Goal: Information Seeking & Learning: Check status

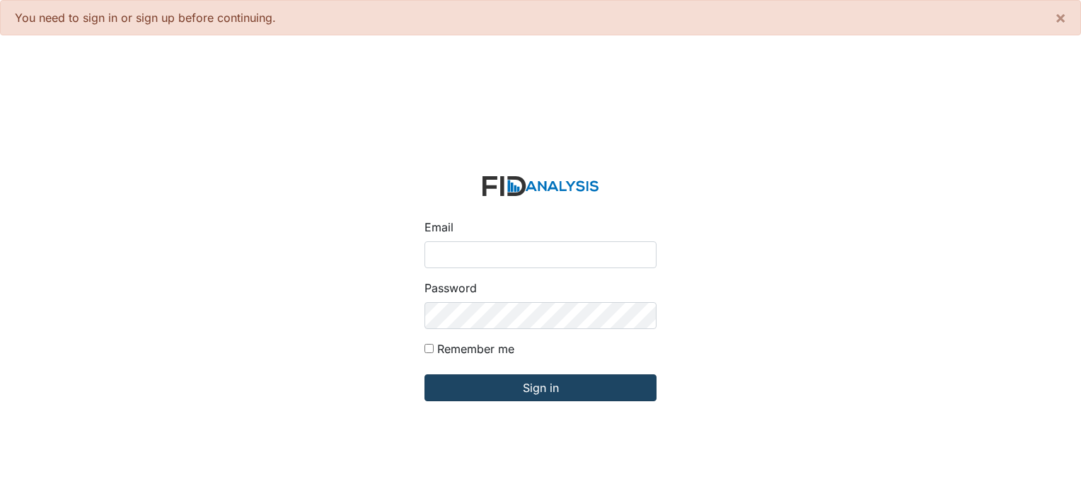
type input "[PERSON_NAME][EMAIL_ADDRESS][DOMAIN_NAME]"
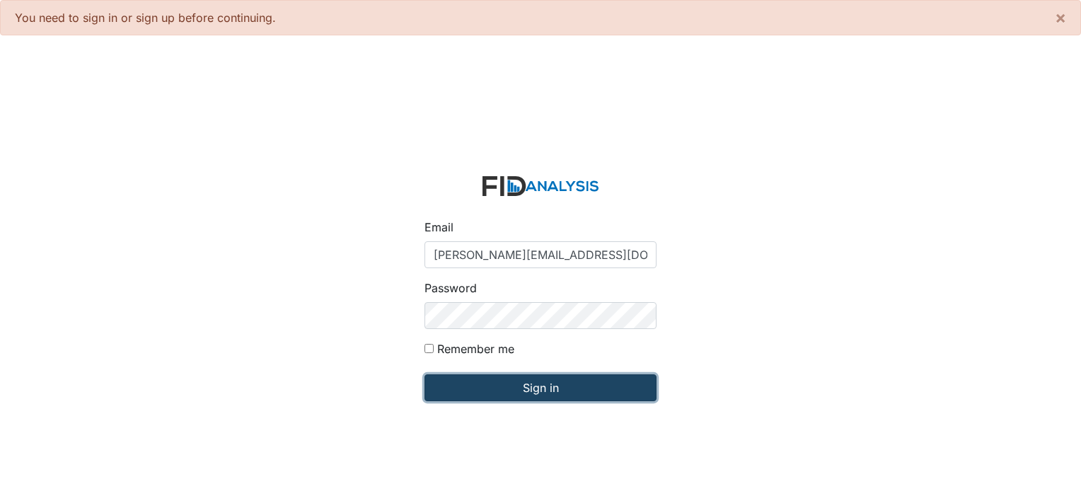
click at [492, 381] on input "Sign in" at bounding box center [540, 387] width 232 height 27
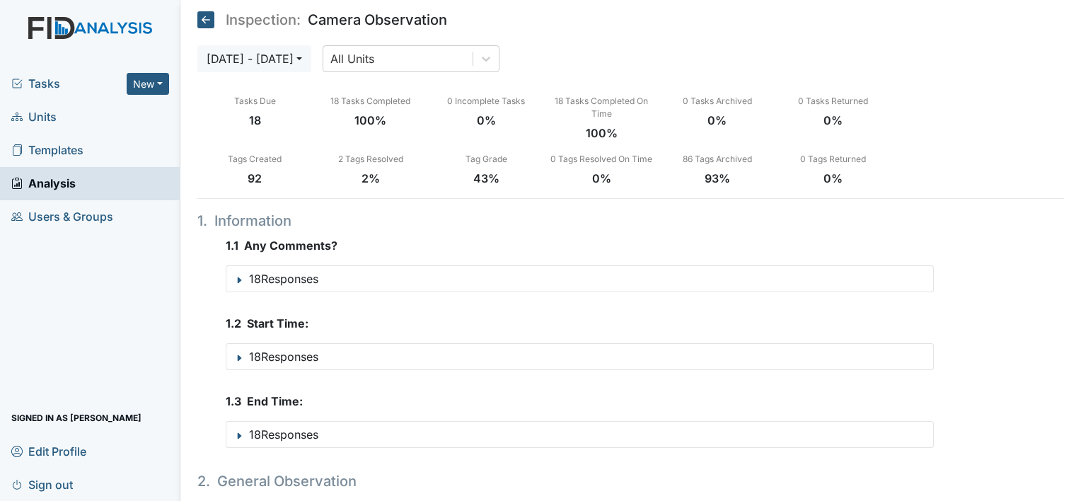
click at [37, 119] on span "Units" at bounding box center [33, 117] width 45 height 22
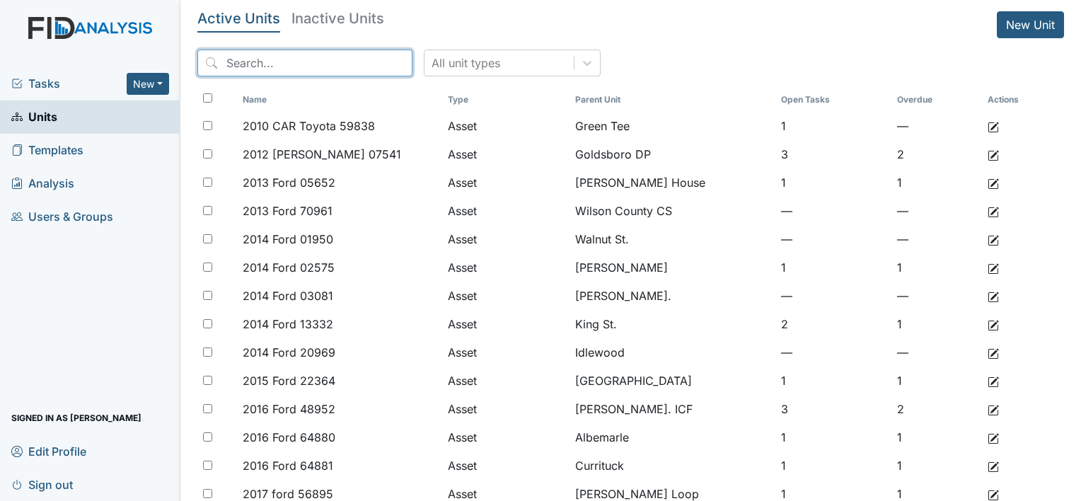
click at [285, 59] on input "search" at bounding box center [304, 63] width 215 height 27
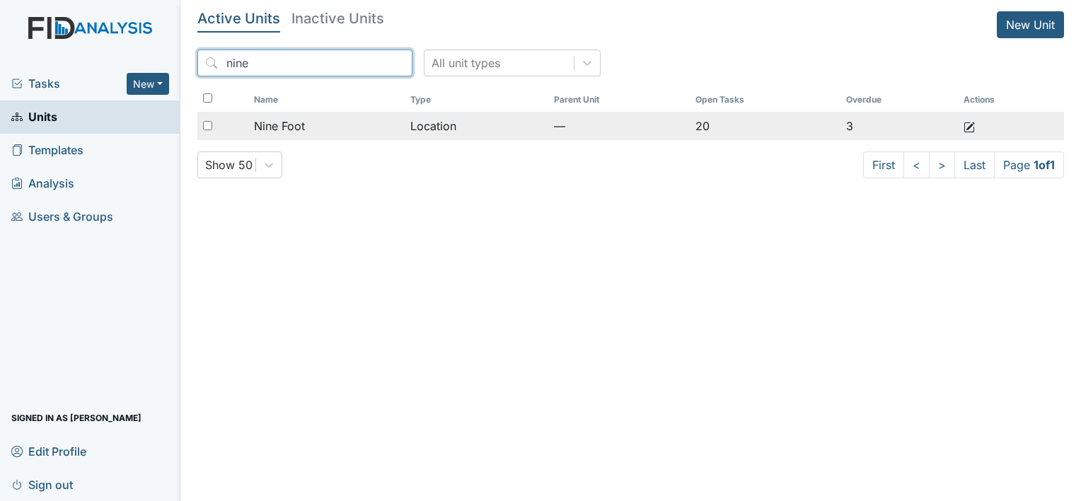
type input "nine"
click at [294, 121] on span "Nine Foot" at bounding box center [279, 125] width 51 height 17
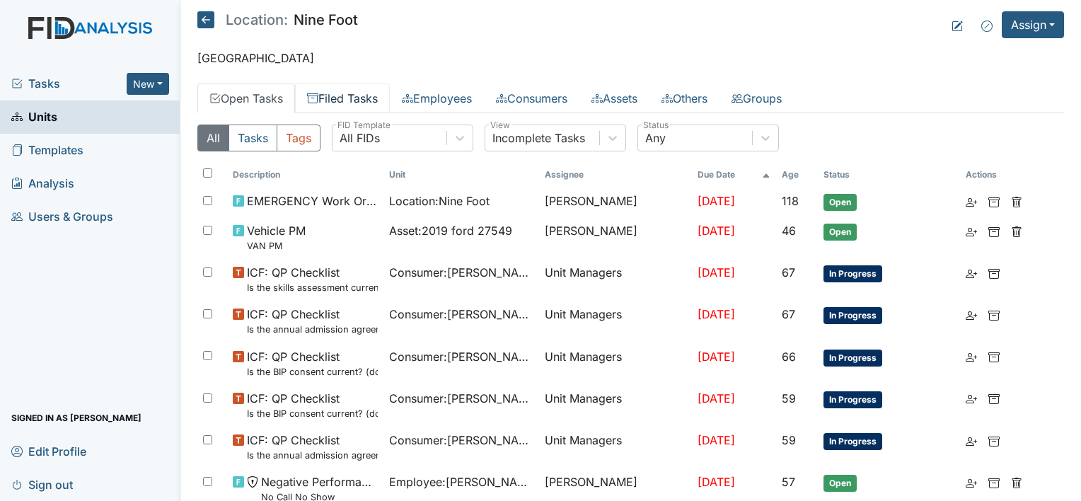
click at [354, 95] on link "Filed Tasks" at bounding box center [342, 98] width 95 height 30
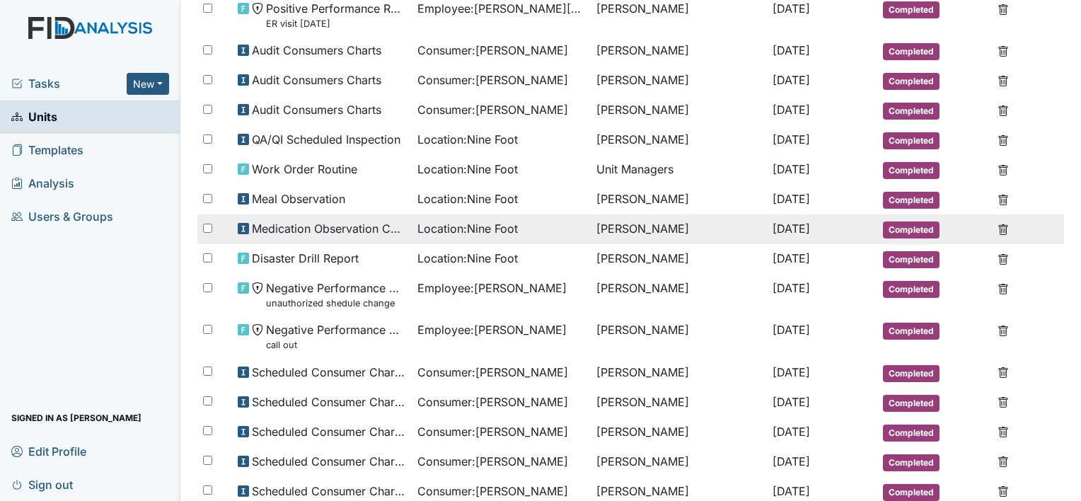
scroll to position [212, 0]
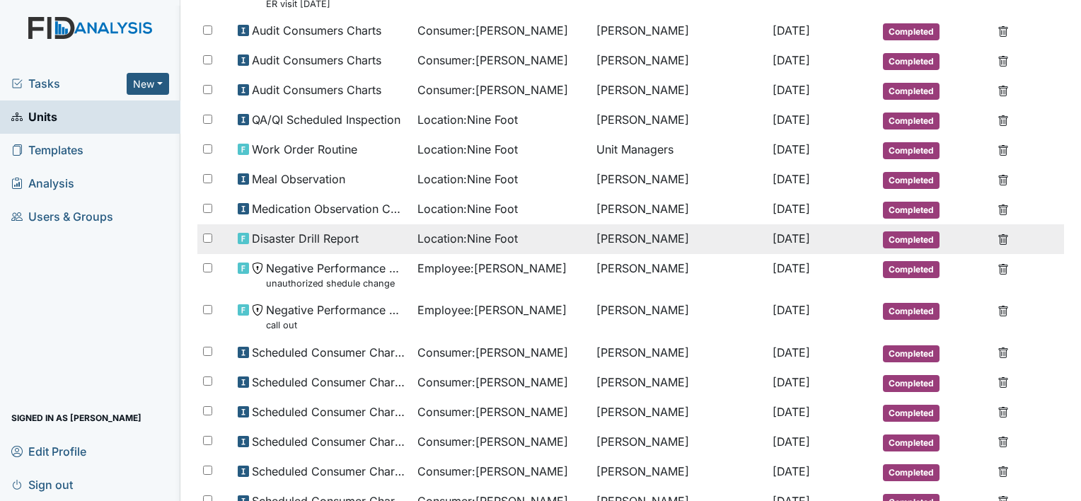
click at [335, 235] on span "Disaster Drill Report" at bounding box center [305, 238] width 107 height 17
click at [336, 235] on span "Disaster Drill Report" at bounding box center [305, 238] width 107 height 17
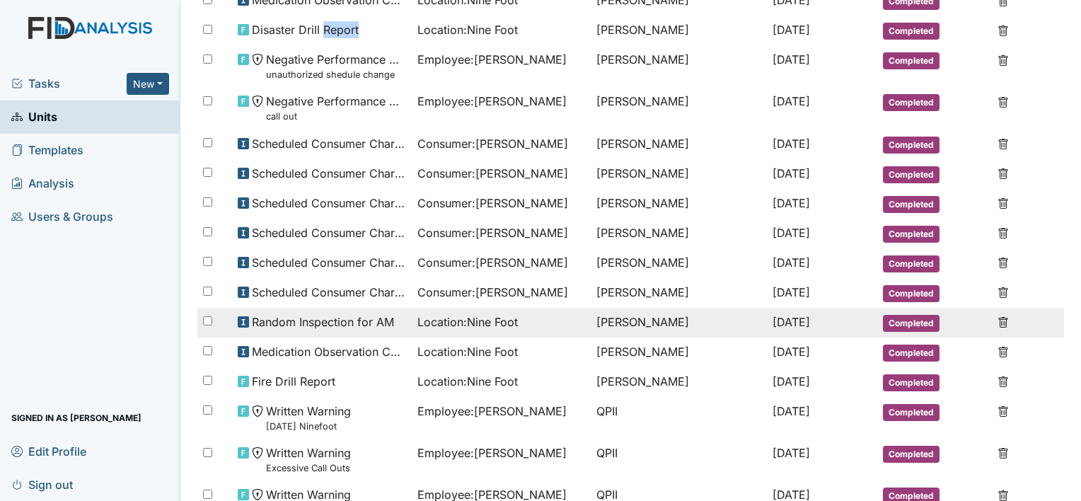
scroll to position [424, 0]
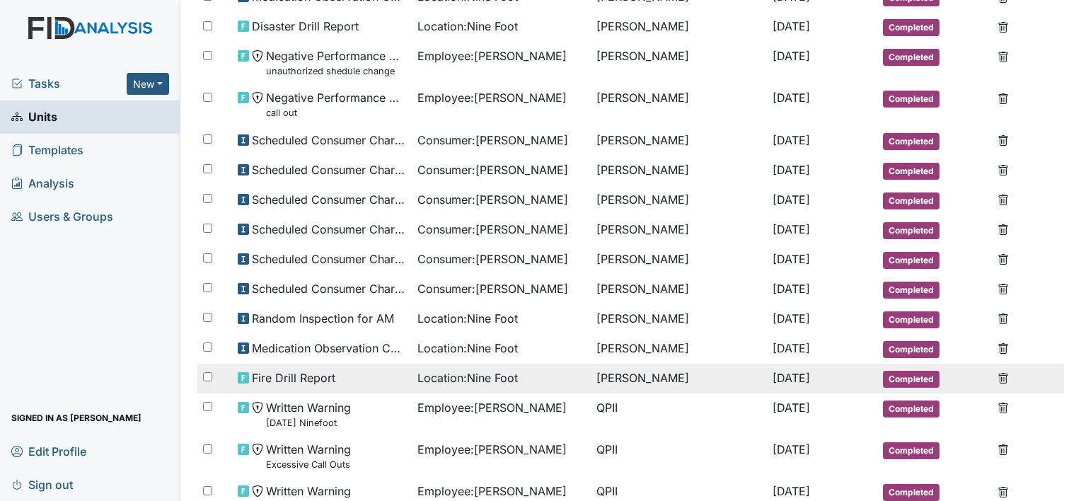
click at [320, 371] on span "Fire Drill Report" at bounding box center [293, 377] width 83 height 17
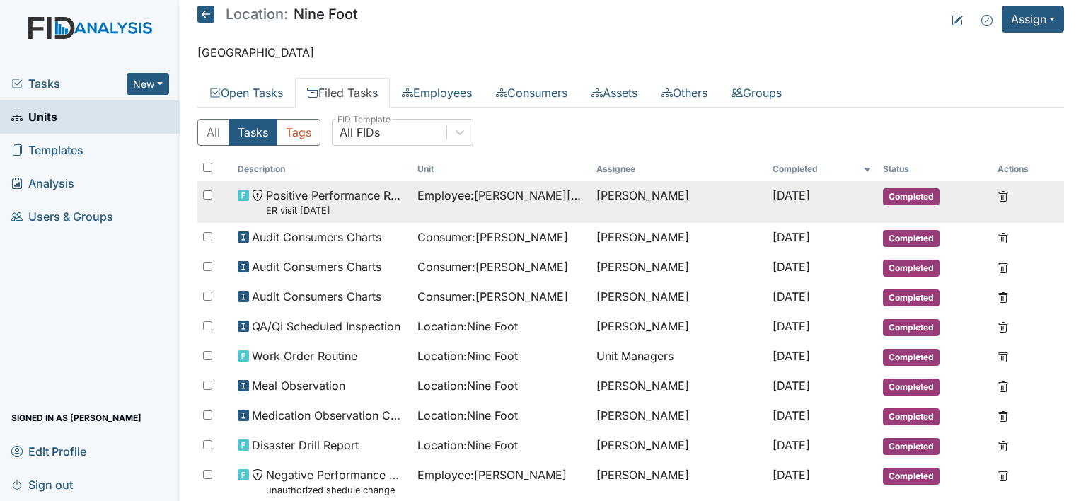
scroll to position [0, 0]
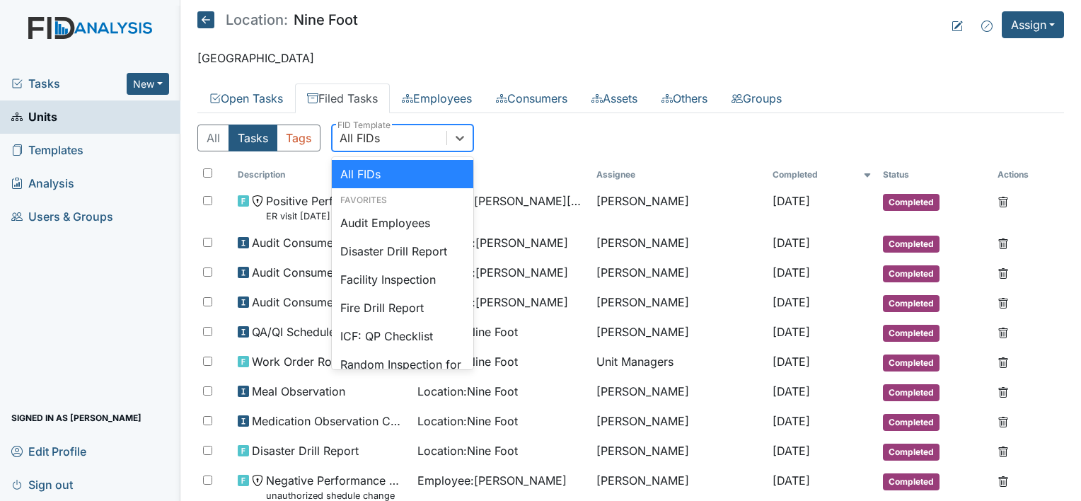
click at [398, 143] on div "All FIDs" at bounding box center [389, 137] width 114 height 25
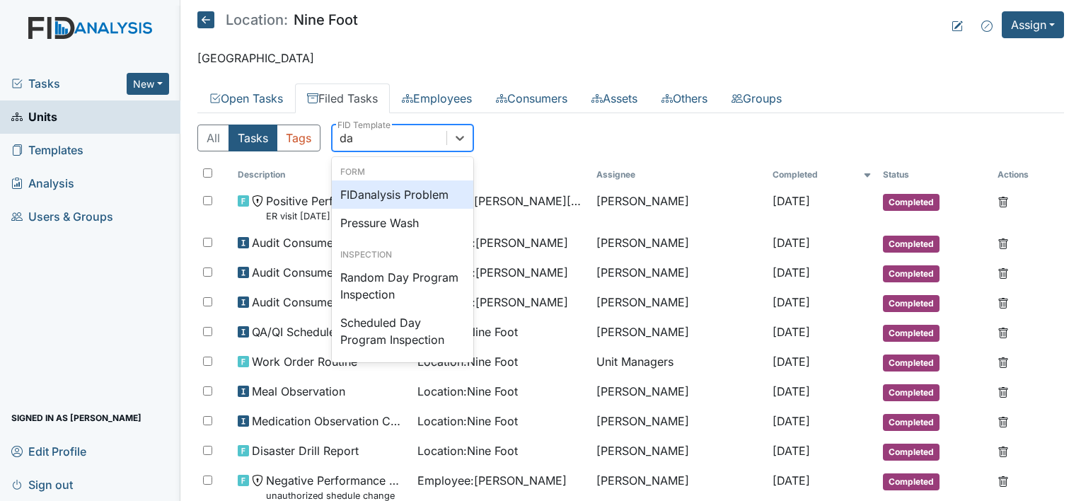
type input "d"
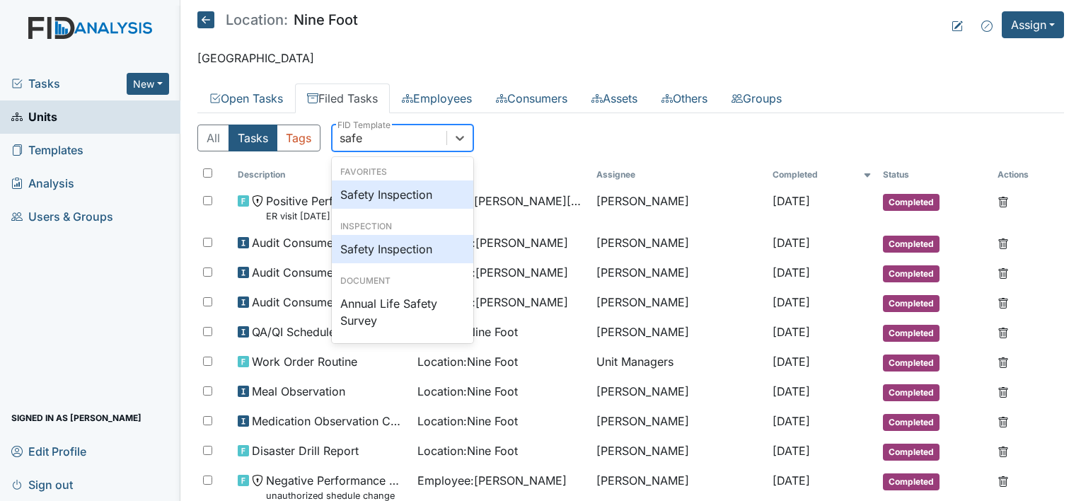
type input "safet"
click at [397, 197] on div "Safety Inspection" at bounding box center [402, 194] width 141 height 28
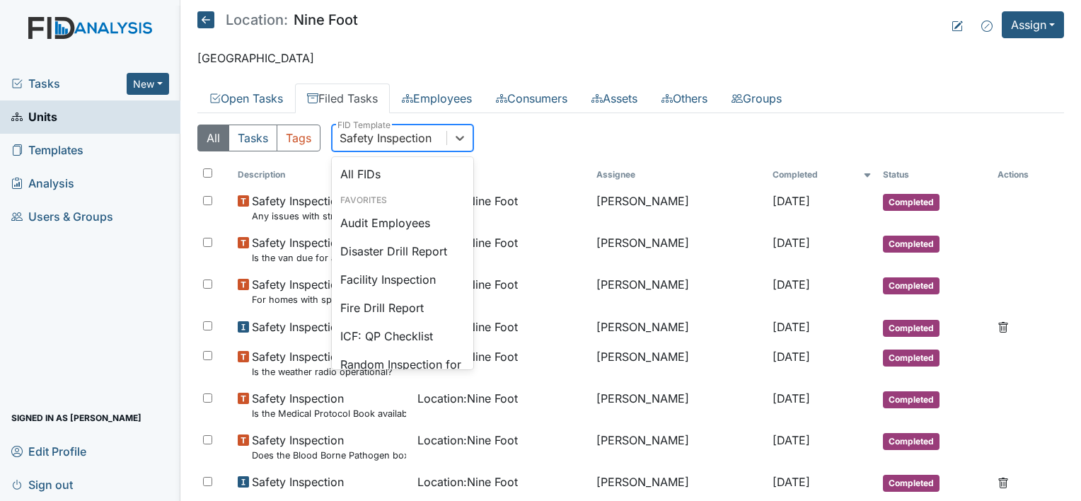
scroll to position [1650, 0]
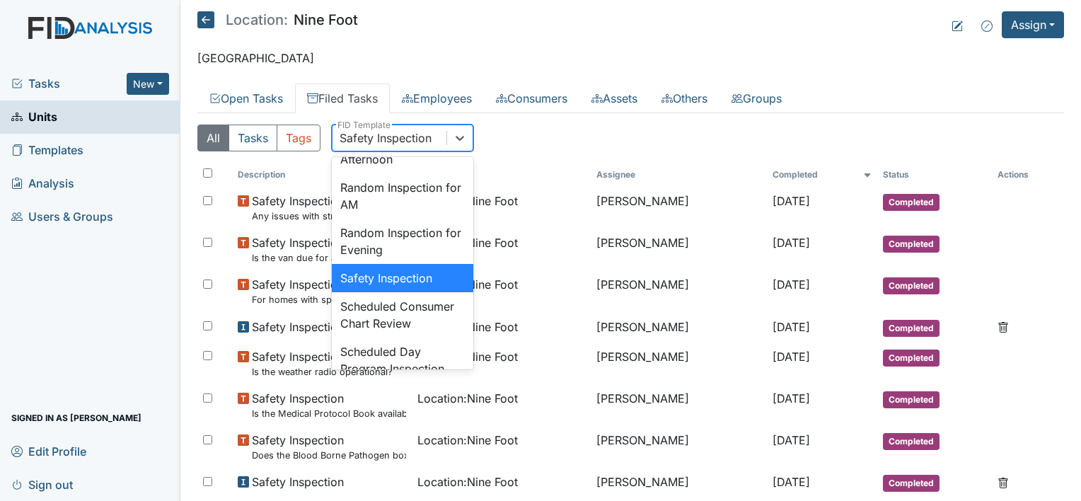
drag, startPoint x: 431, startPoint y: 136, endPoint x: 331, endPoint y: 141, distance: 99.9
click at [332, 141] on div "Safety Inspection" at bounding box center [402, 137] width 141 height 27
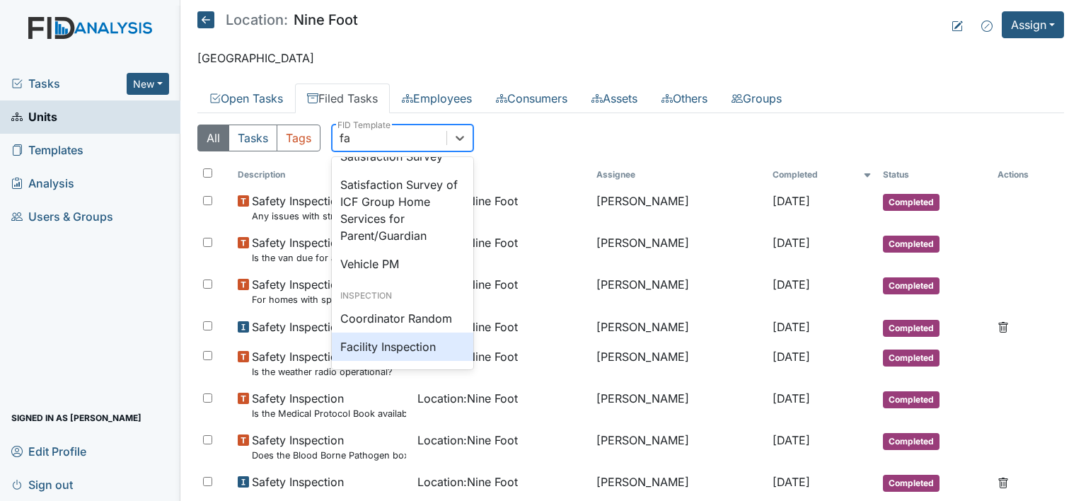
type input "fac"
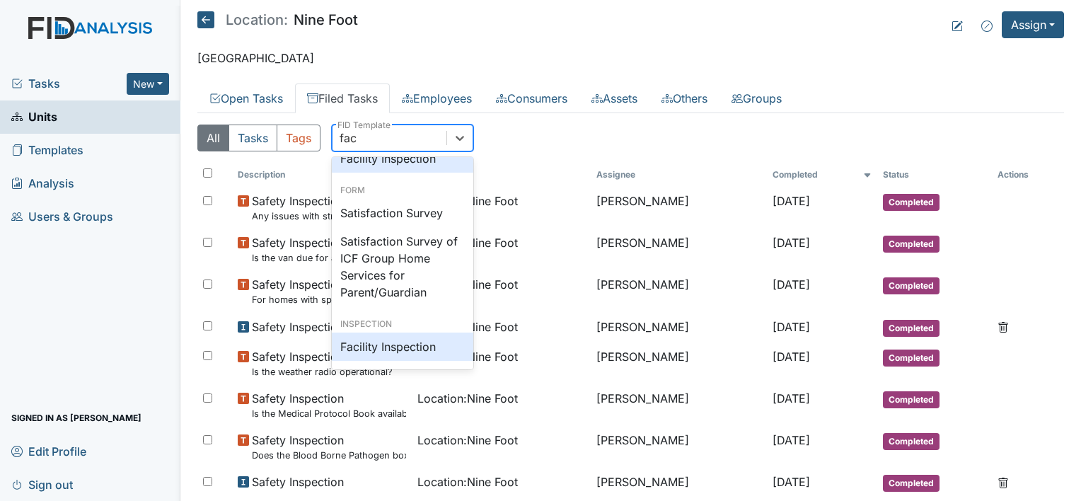
click at [417, 344] on div "Facility Inspection" at bounding box center [402, 346] width 141 height 28
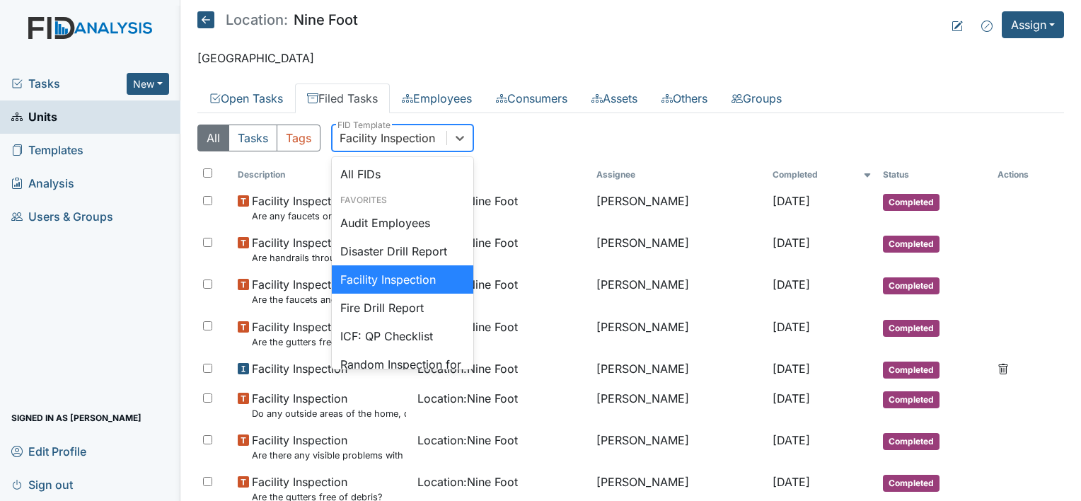
click at [442, 136] on div "Facility Inspection" at bounding box center [389, 137] width 114 height 25
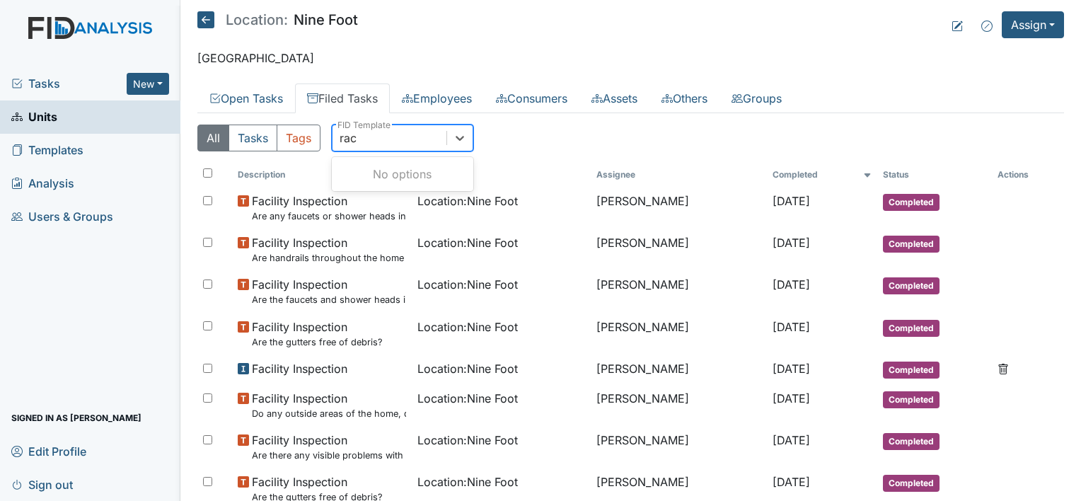
scroll to position [0, 0]
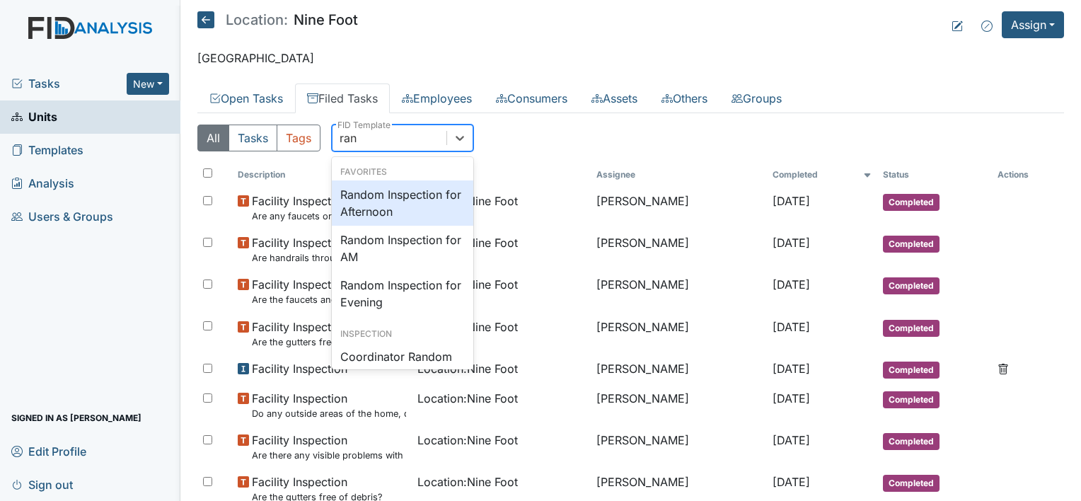
type input "rand"
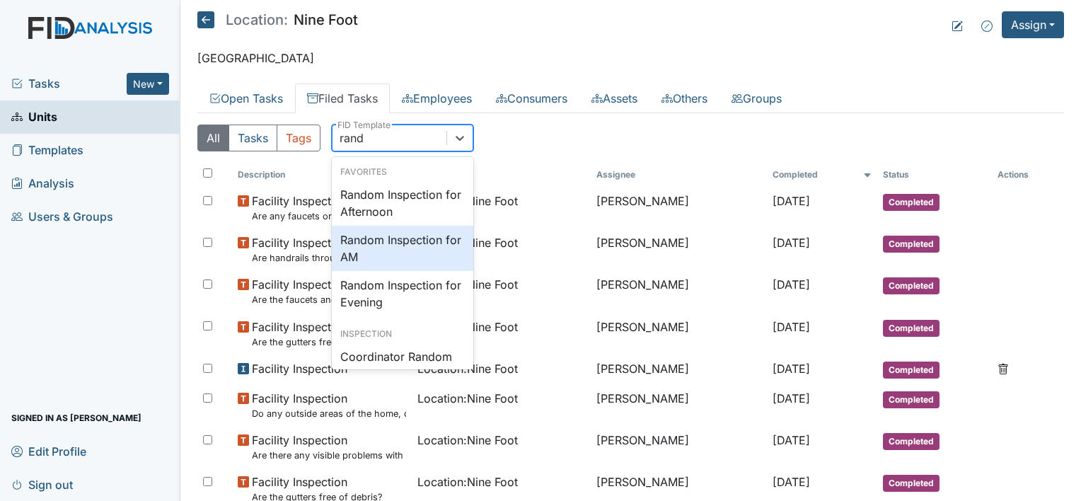
click at [403, 249] on div "Random Inspection for AM" at bounding box center [402, 248] width 141 height 45
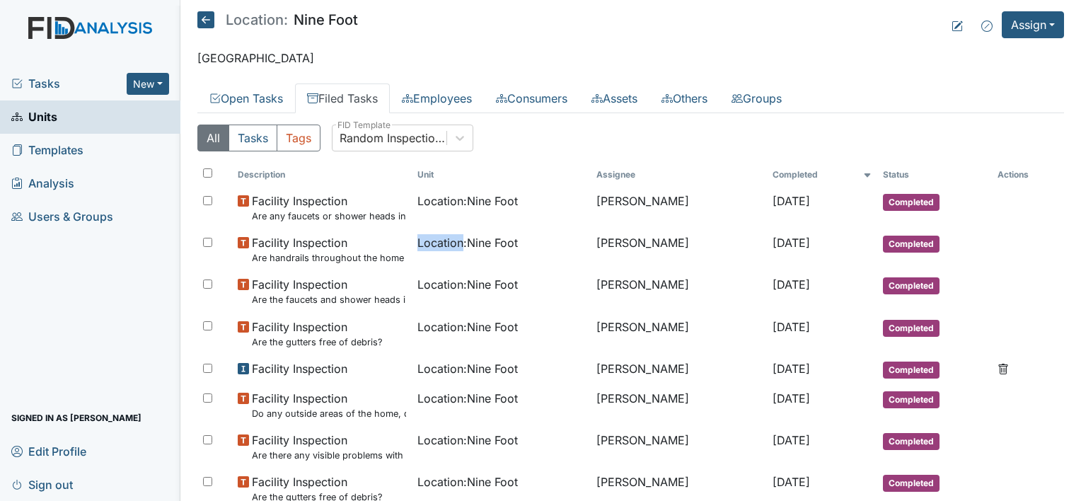
click at [412, 249] on td "Location : Nine Foot" at bounding box center [502, 249] width 180 height 42
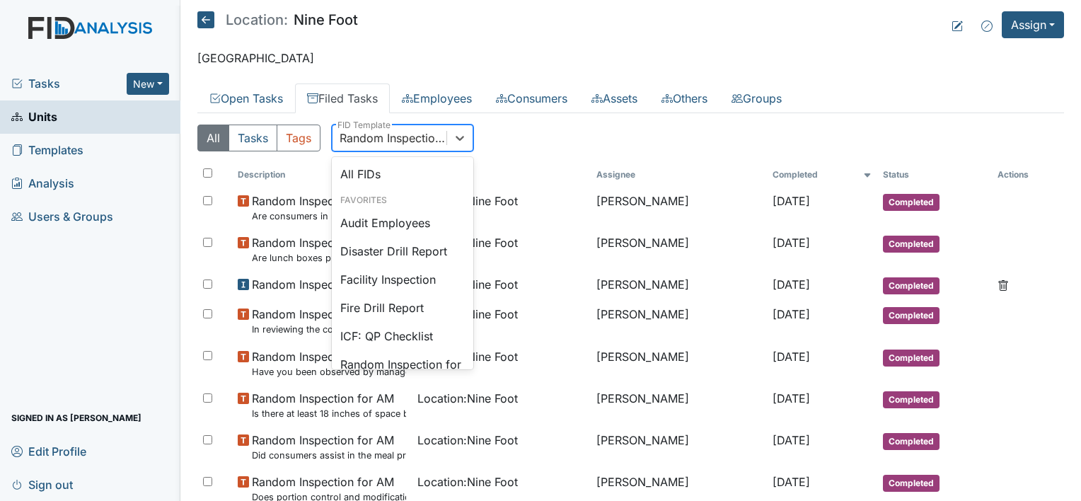
click at [440, 134] on div "Random Inspection for AM" at bounding box center [394, 137] width 108 height 17
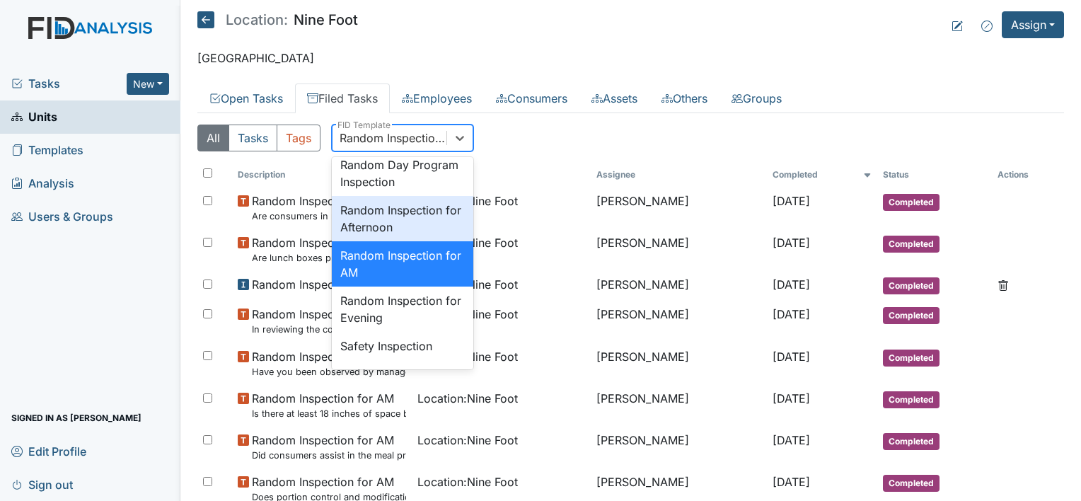
click at [408, 241] on div "Random Inspection for Afternoon" at bounding box center [402, 218] width 141 height 45
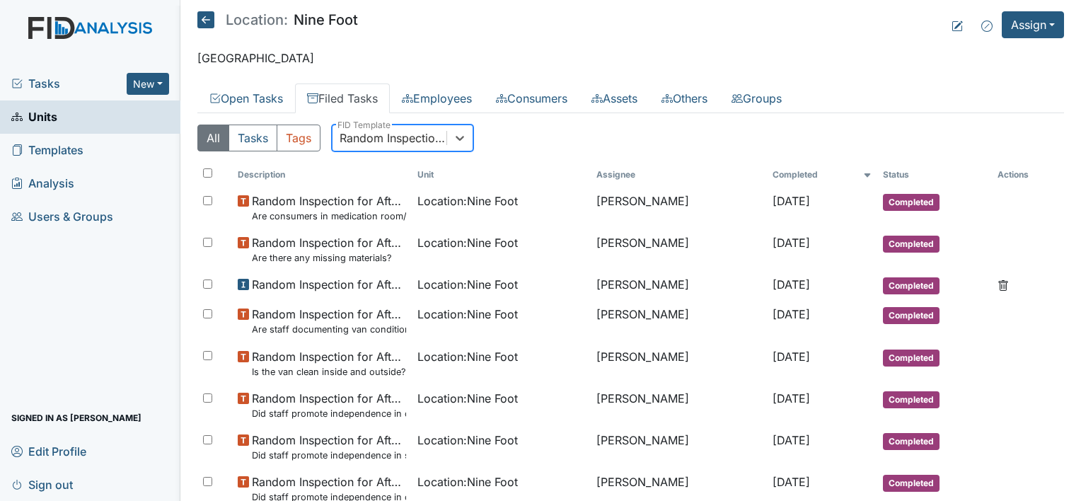
click at [50, 120] on span "Units" at bounding box center [34, 117] width 46 height 22
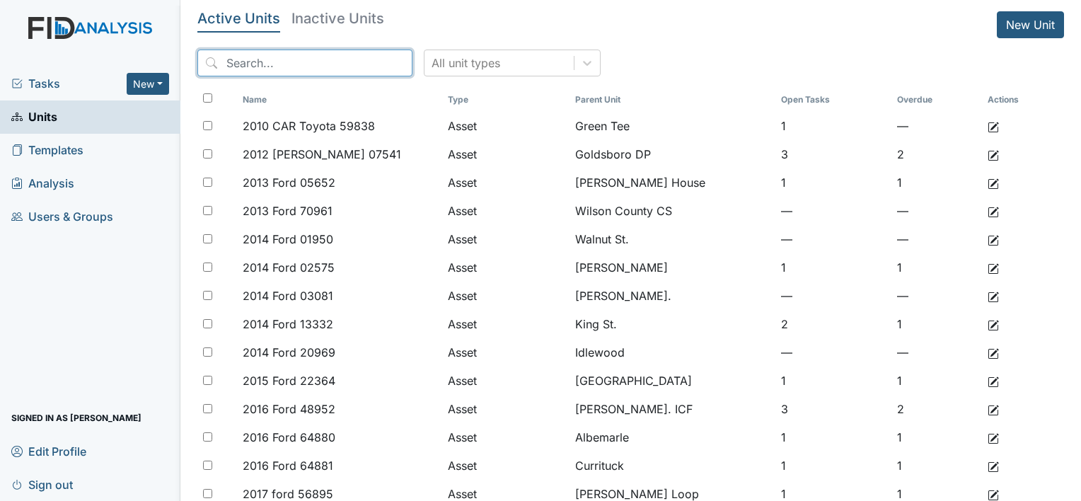
click at [311, 59] on input "search" at bounding box center [304, 63] width 215 height 27
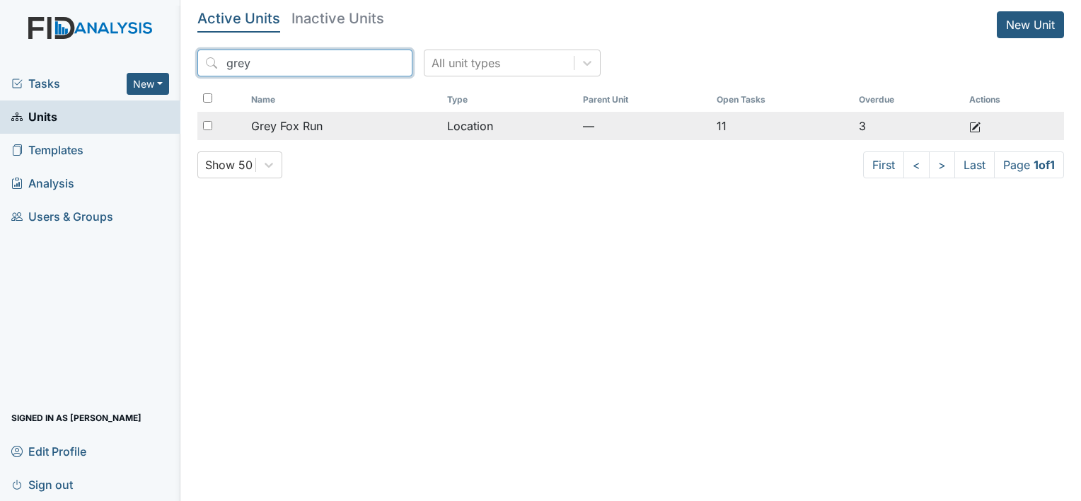
type input "grey"
click at [296, 120] on span "Grey Fox Run" at bounding box center [286, 125] width 71 height 17
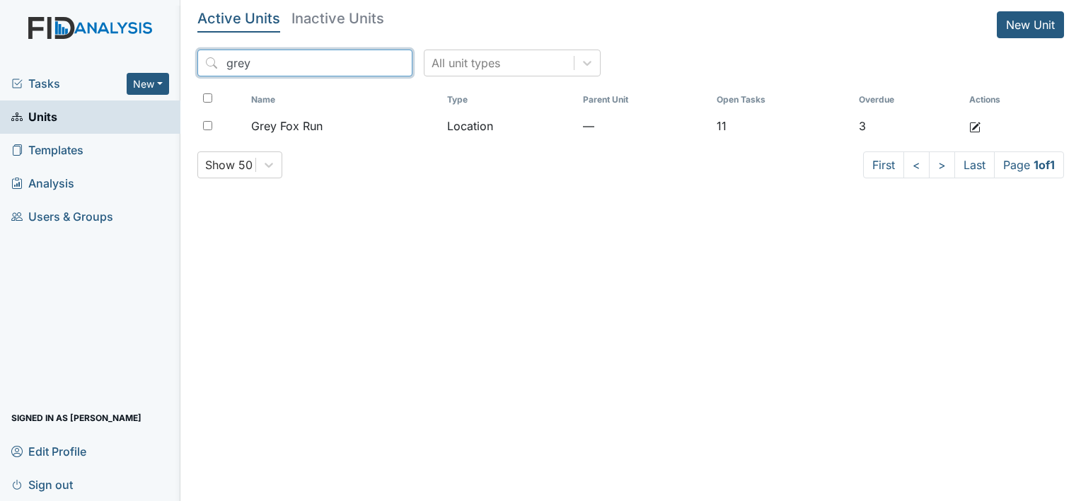
click at [329, 58] on input "grey" at bounding box center [304, 63] width 215 height 27
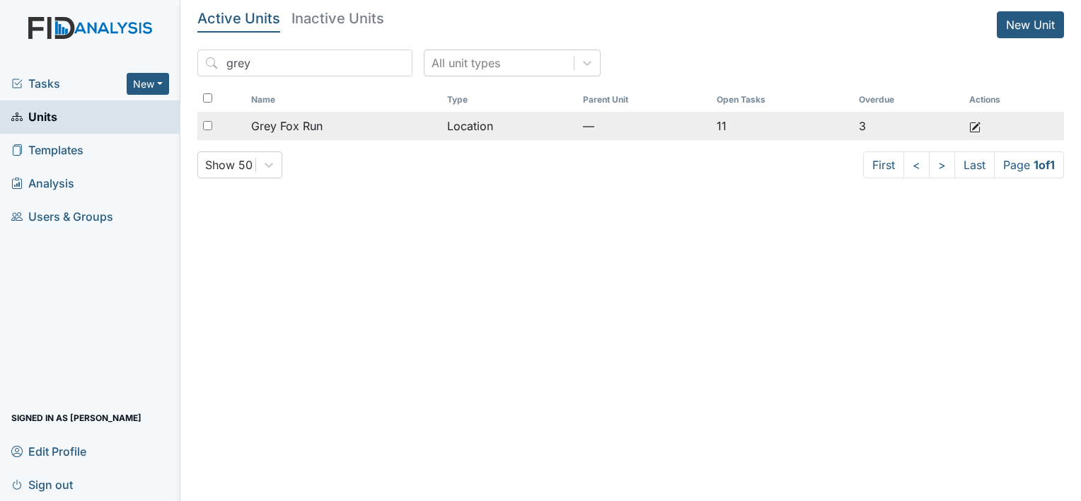
click at [314, 120] on span "Grey Fox Run" at bounding box center [286, 125] width 71 height 17
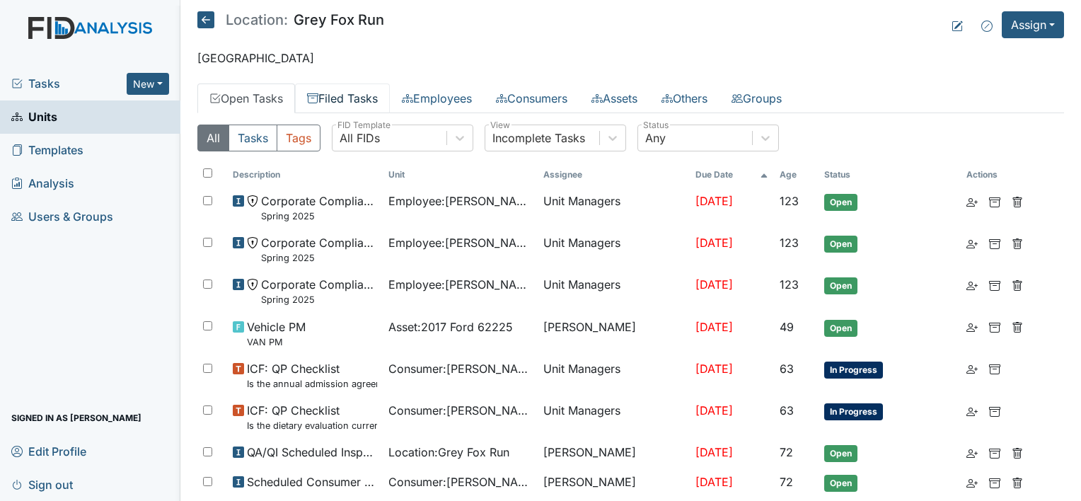
click at [349, 100] on link "Filed Tasks" at bounding box center [342, 98] width 95 height 30
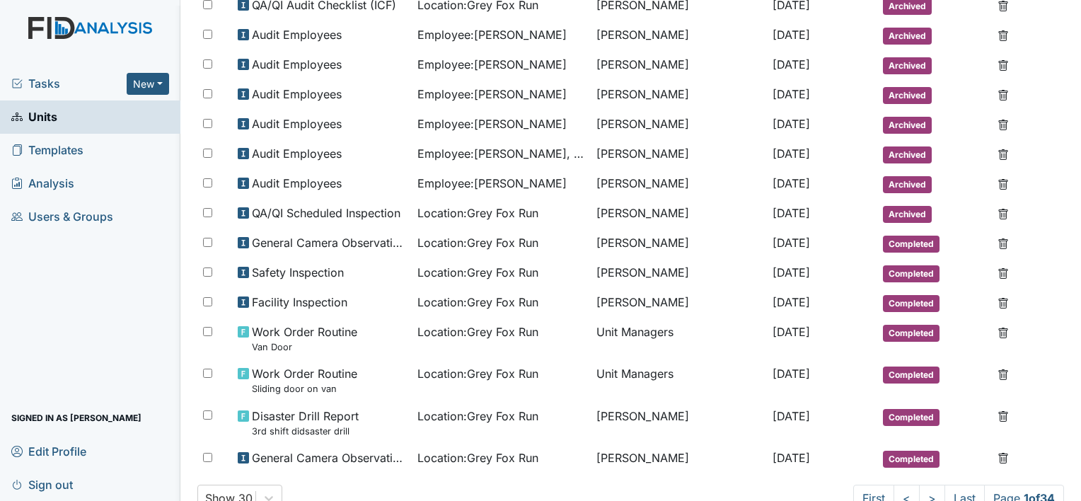
scroll to position [683, 0]
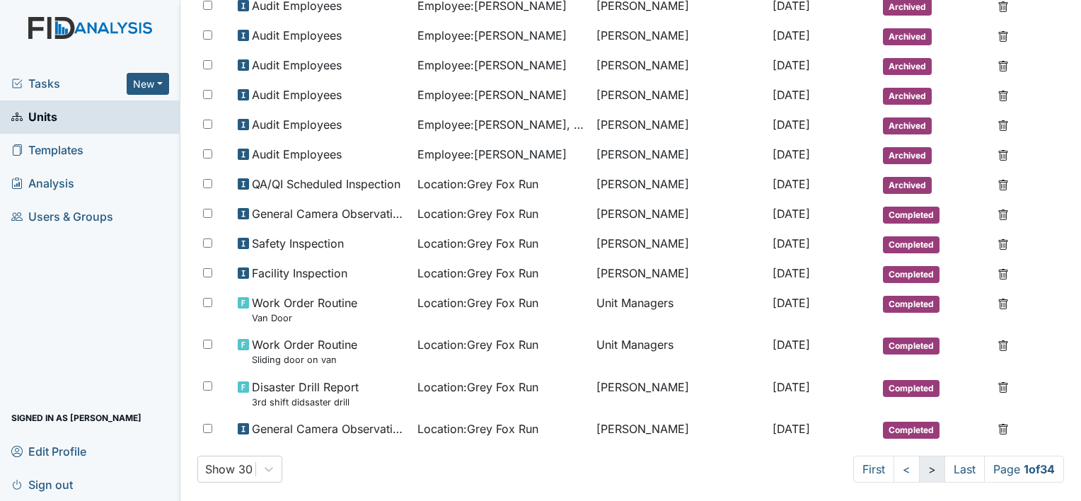
click at [919, 456] on link ">" at bounding box center [932, 469] width 26 height 27
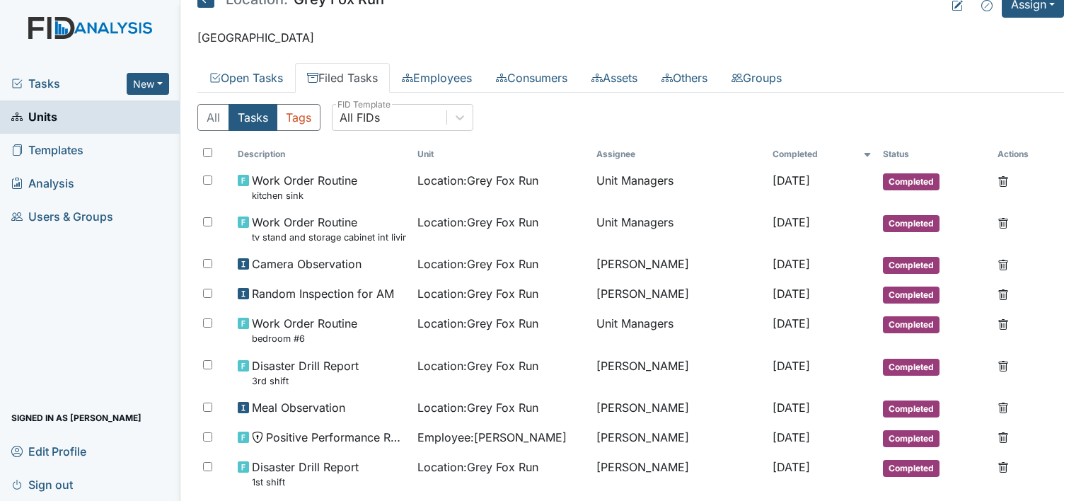
scroll to position [0, 0]
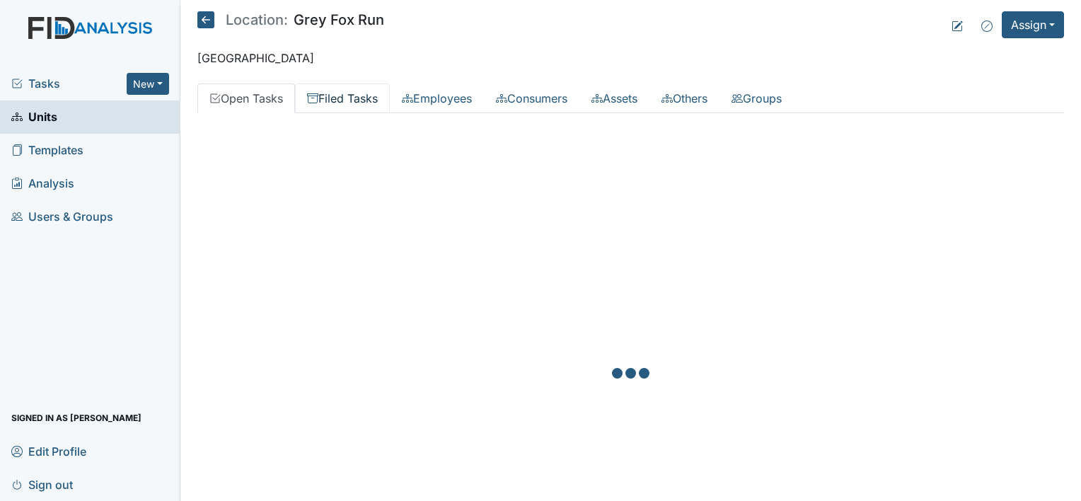
drag, startPoint x: 0, startPoint y: 0, endPoint x: 373, endPoint y: 100, distance: 386.6
click at [373, 100] on link "Filed Tasks" at bounding box center [342, 98] width 95 height 30
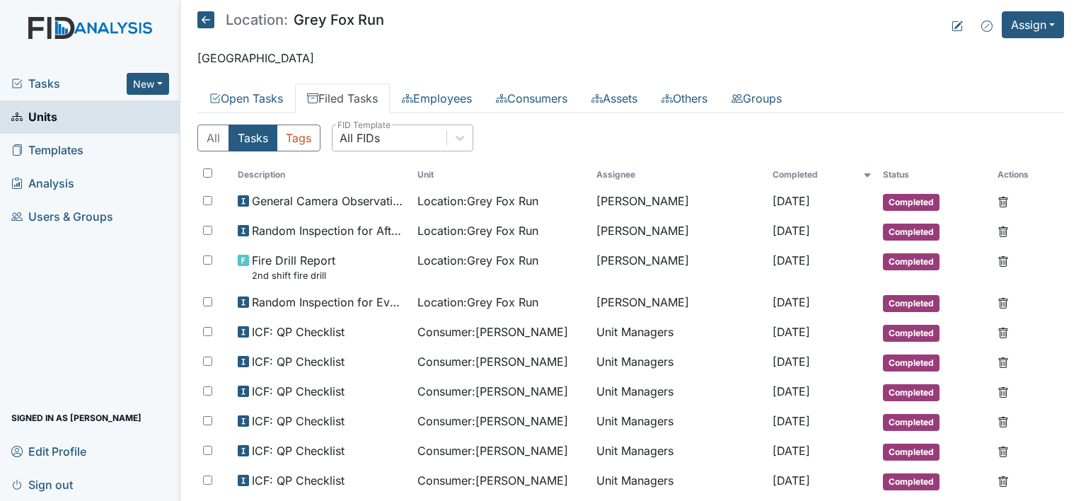
click at [393, 136] on div "All FIDs" at bounding box center [389, 137] width 114 height 25
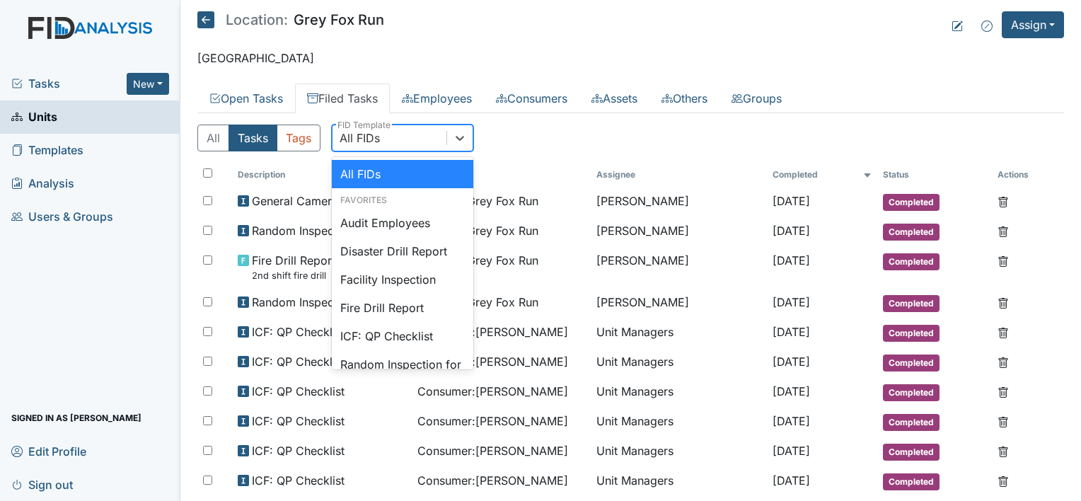
type input "f"
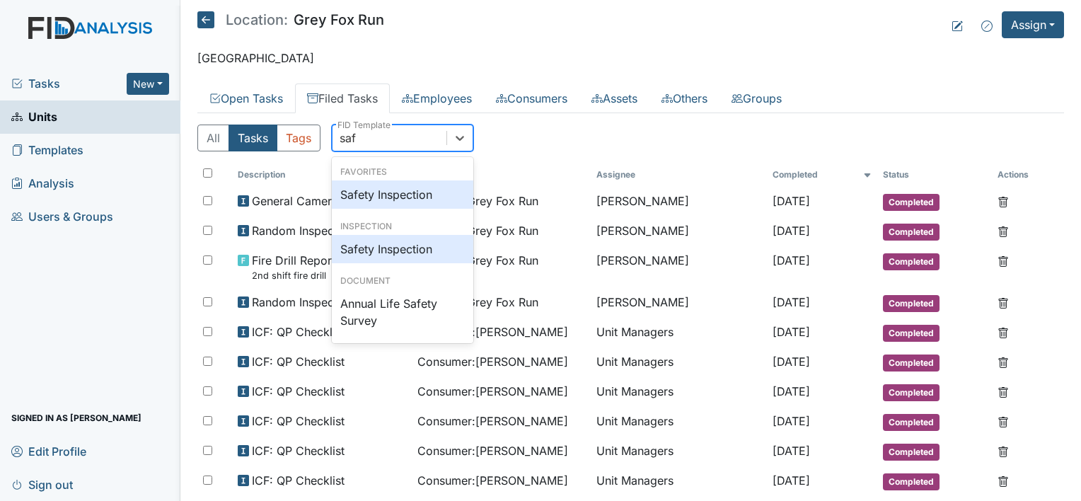
type input "safe"
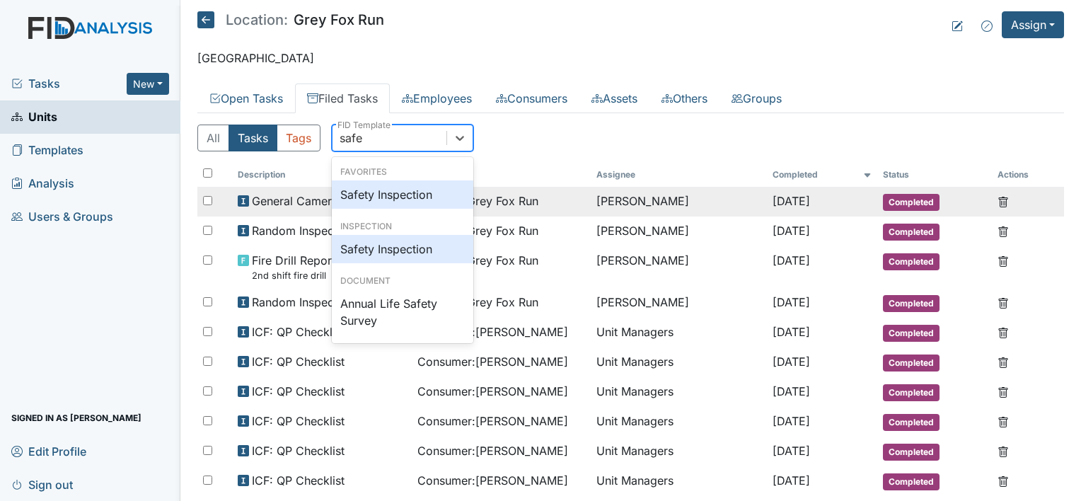
click at [410, 197] on div "Safety Inspection" at bounding box center [402, 194] width 141 height 28
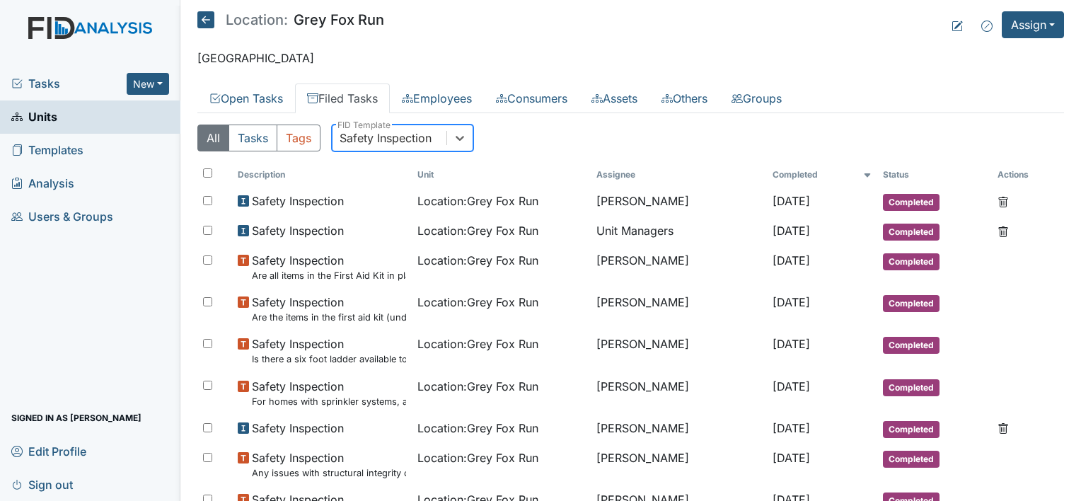
click at [43, 115] on span "Units" at bounding box center [34, 117] width 46 height 22
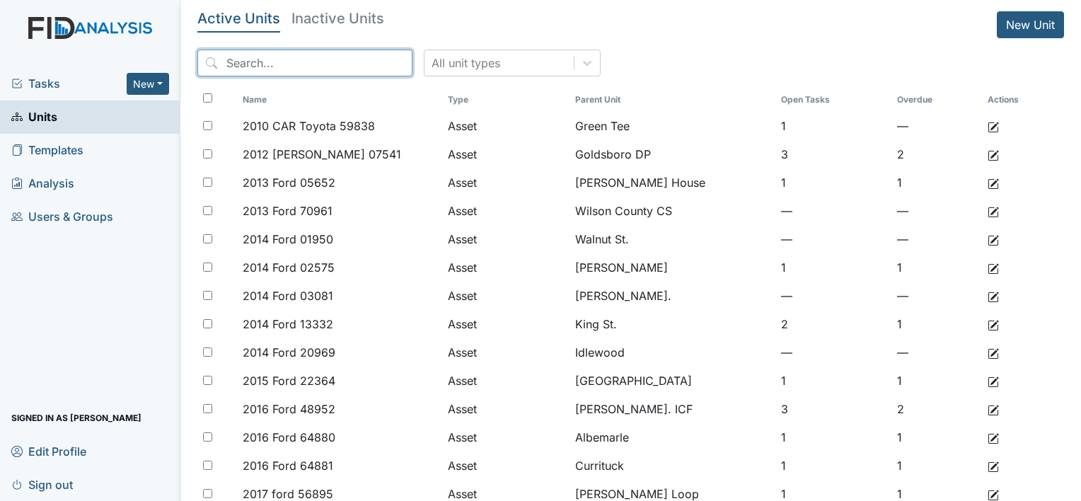
click at [300, 62] on input "search" at bounding box center [304, 63] width 215 height 27
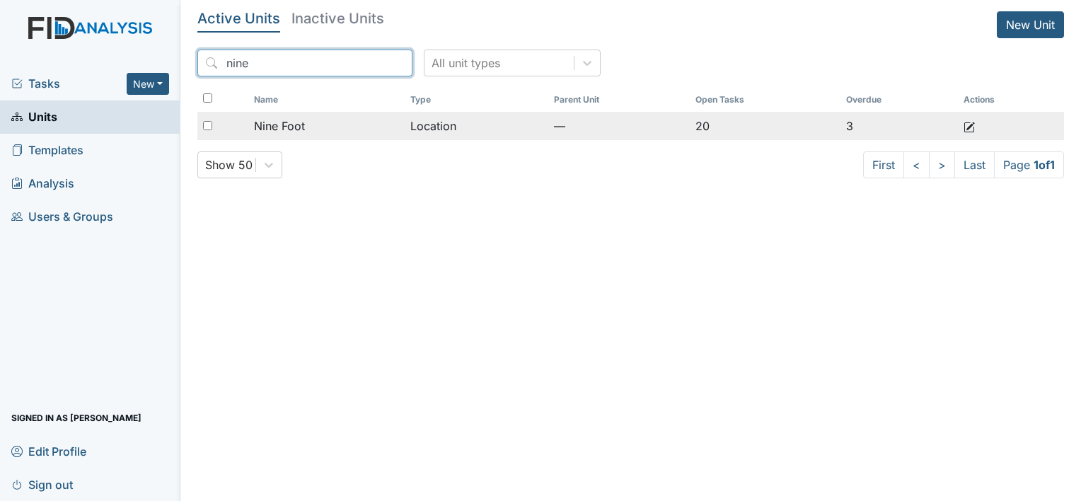
type input "nine"
click at [293, 117] on span "Nine Foot" at bounding box center [279, 125] width 51 height 17
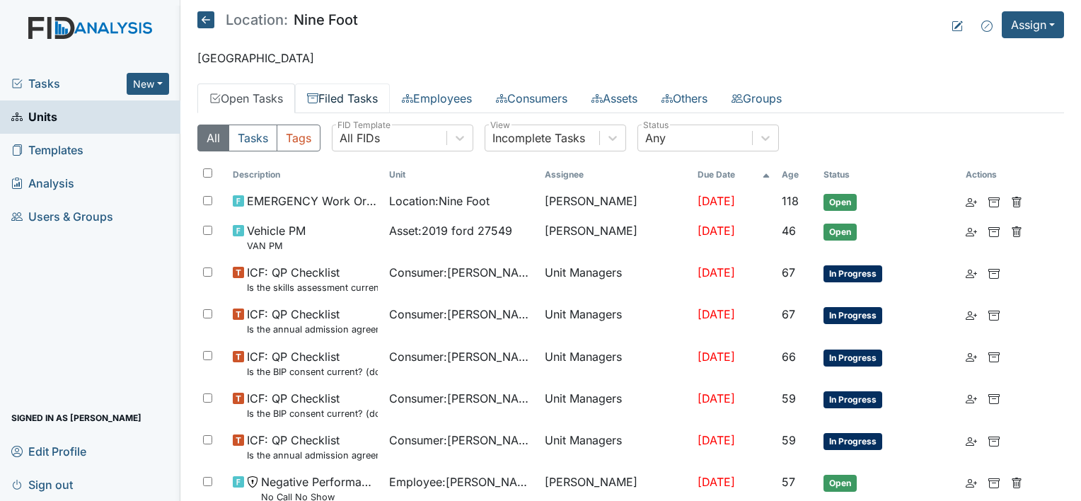
click at [345, 96] on link "Filed Tasks" at bounding box center [342, 98] width 95 height 30
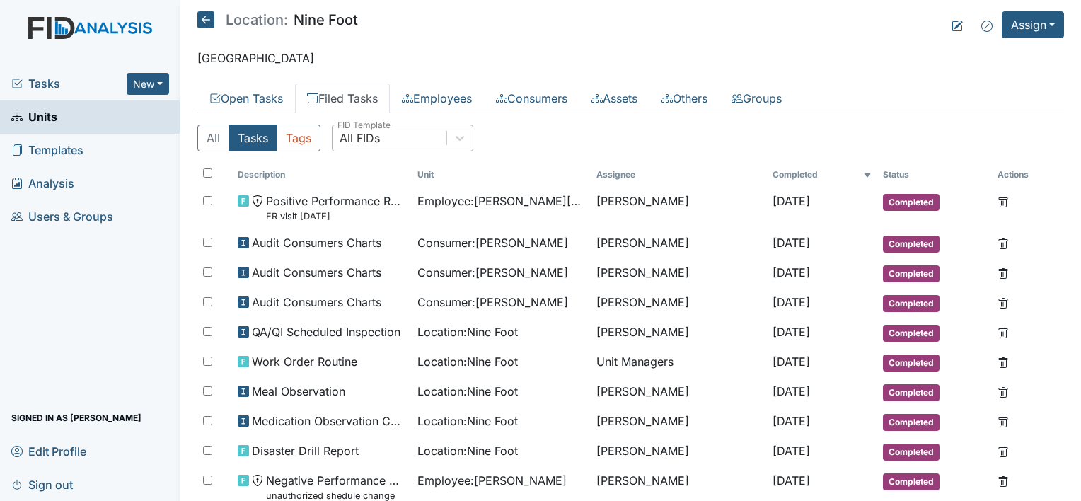
click at [417, 136] on div "All FIDs" at bounding box center [389, 137] width 114 height 25
type input "d"
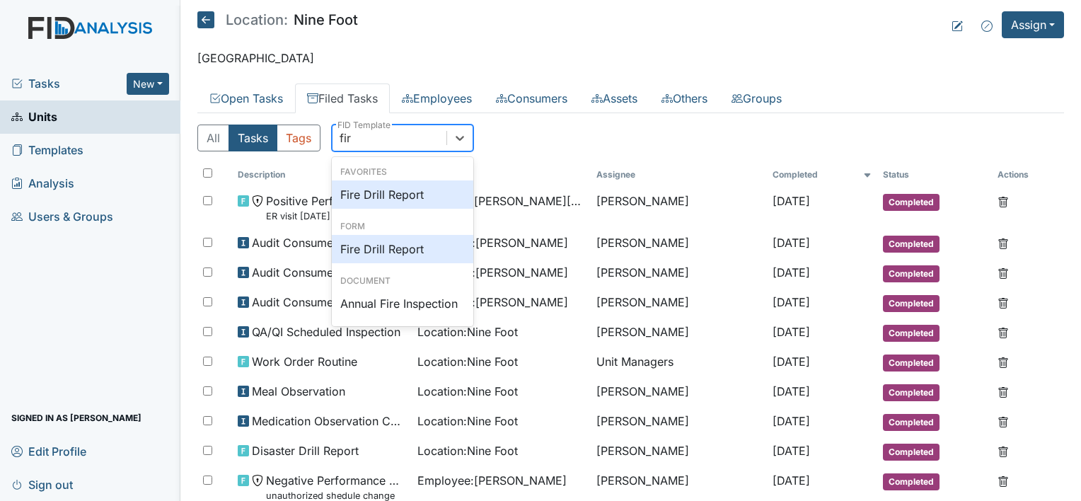
type input "fire"
click at [395, 190] on div "Fire Drill Report" at bounding box center [402, 194] width 141 height 28
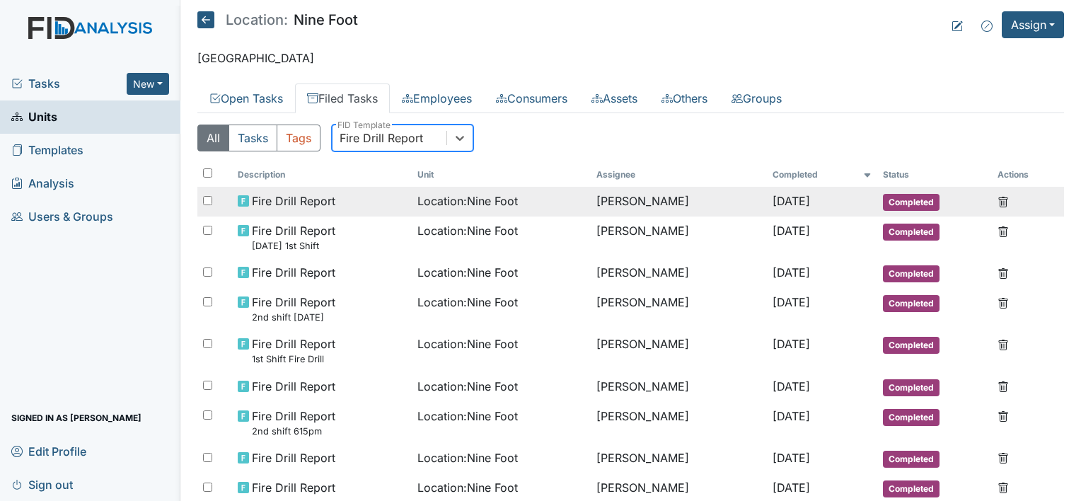
click at [330, 204] on span "Fire Drill Report" at bounding box center [293, 200] width 83 height 17
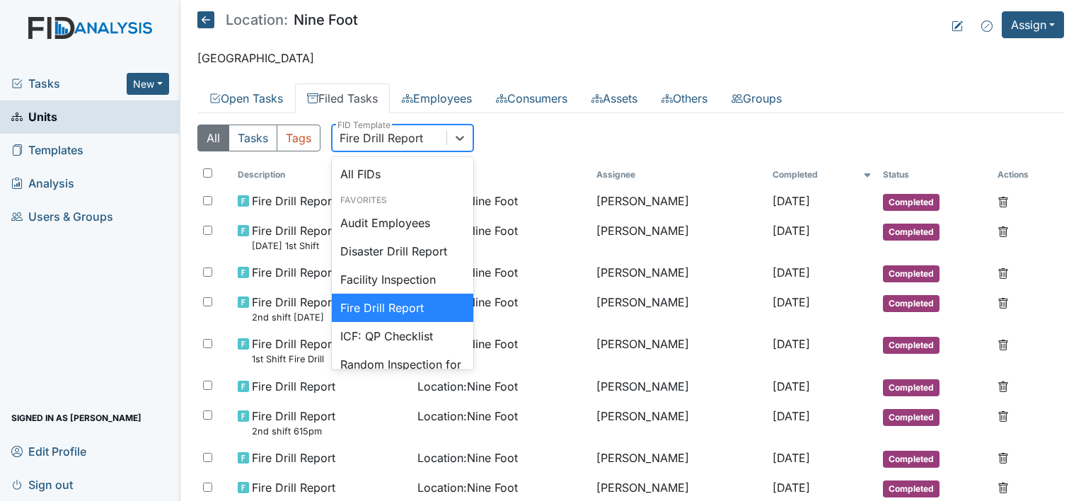
scroll to position [486, 0]
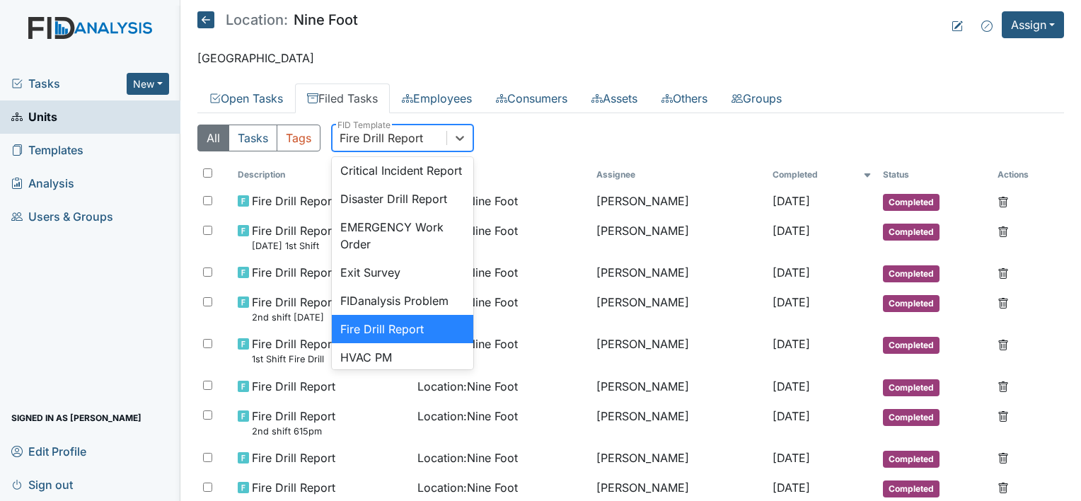
drag, startPoint x: 418, startPoint y: 134, endPoint x: 338, endPoint y: 139, distance: 80.0
click at [338, 139] on div "Fire Drill Report" at bounding box center [389, 137] width 114 height 25
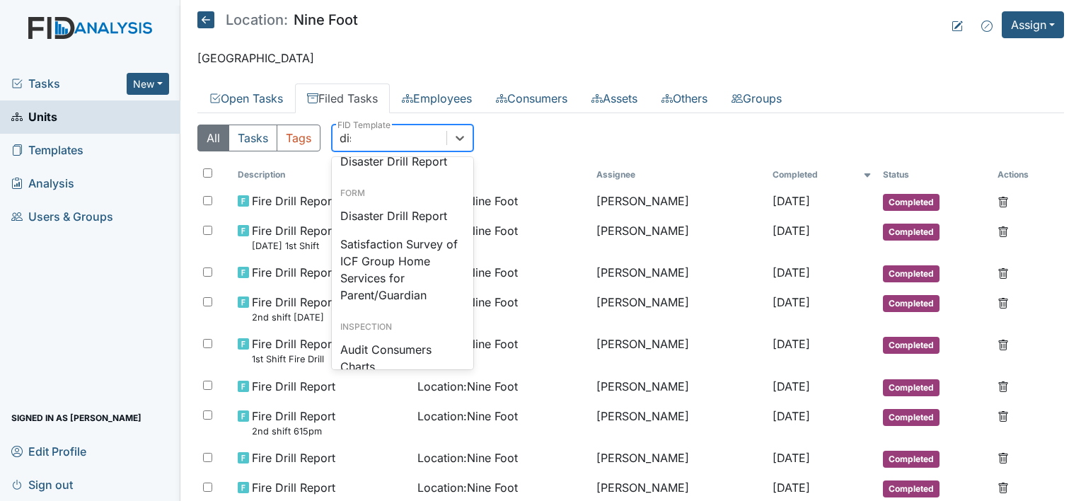
scroll to position [0, 0]
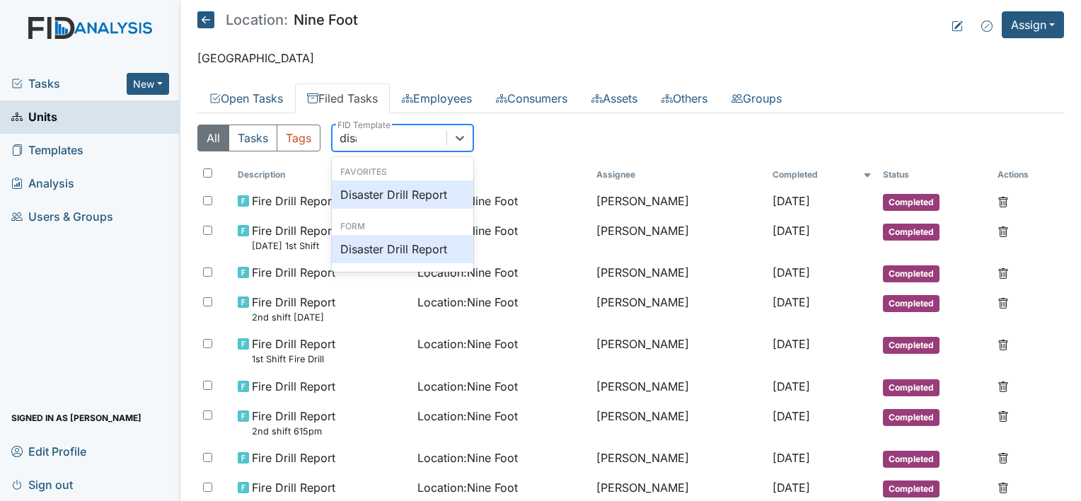
type input "disas"
click at [393, 197] on div "Disaster Drill Report" at bounding box center [402, 194] width 141 height 28
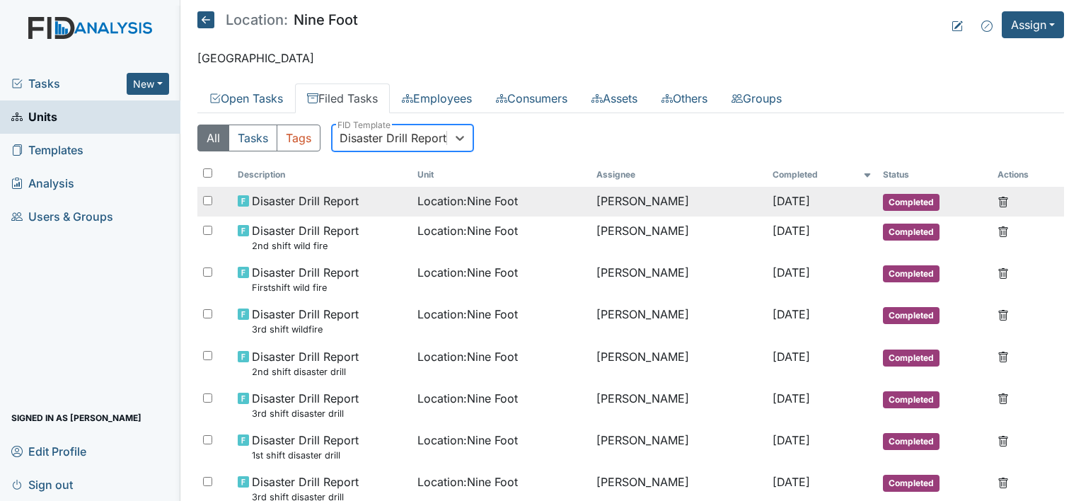
click at [335, 202] on span "Disaster Drill Report" at bounding box center [305, 200] width 107 height 17
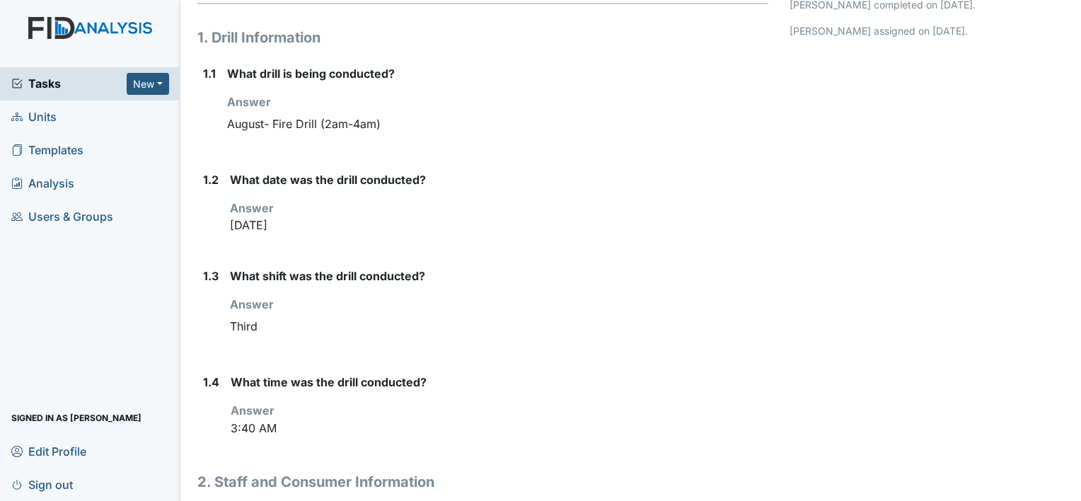
scroll to position [283, 0]
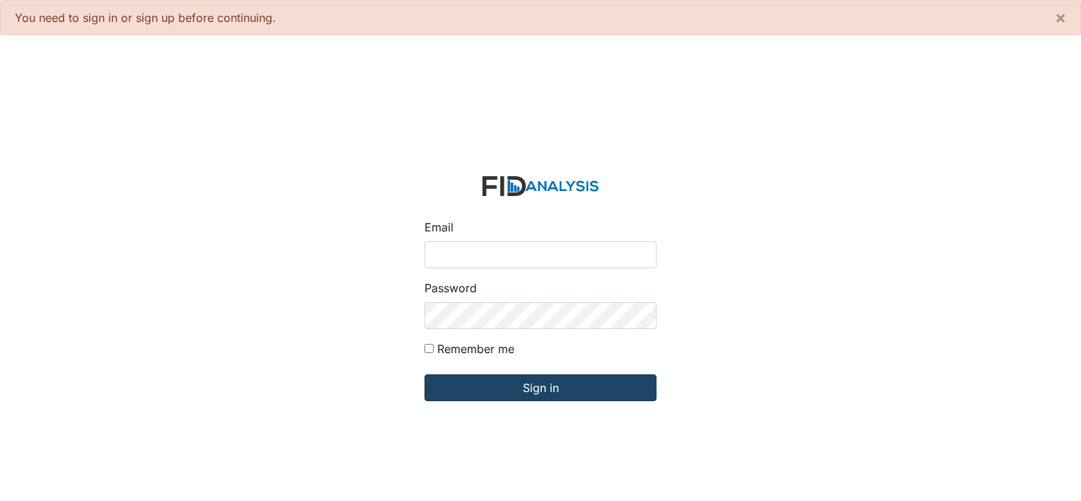
type input "[PERSON_NAME][EMAIL_ADDRESS][DOMAIN_NAME]"
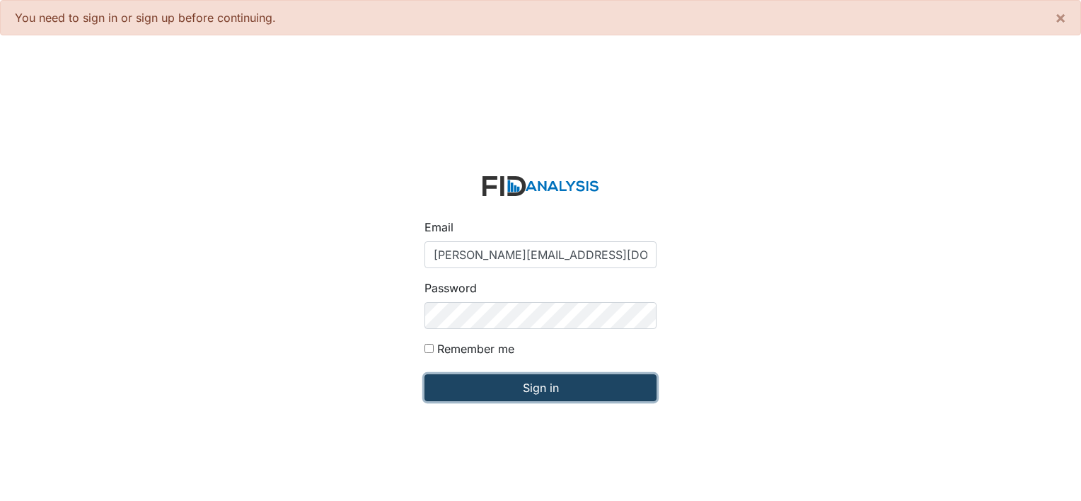
click at [534, 391] on input "Sign in" at bounding box center [540, 387] width 232 height 27
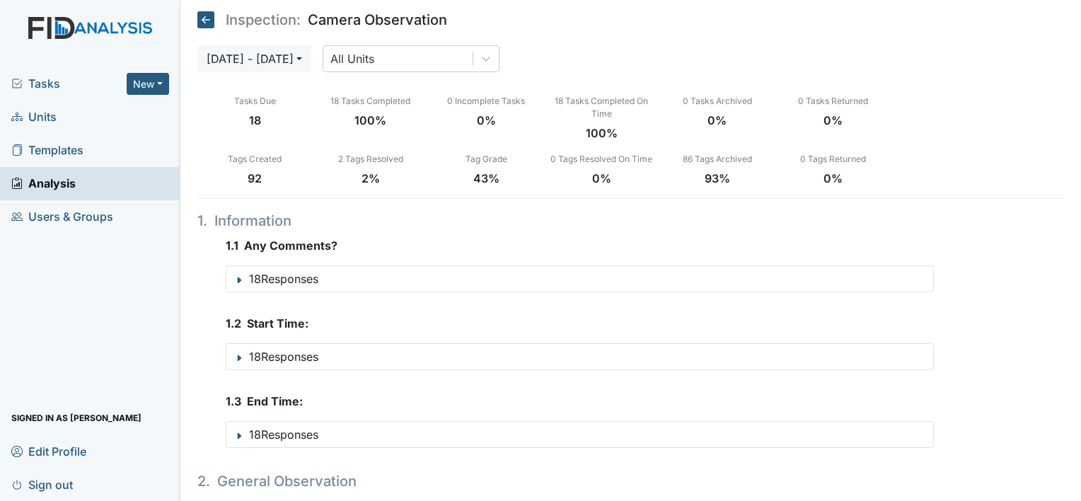
click at [31, 116] on span "Units" at bounding box center [33, 117] width 45 height 22
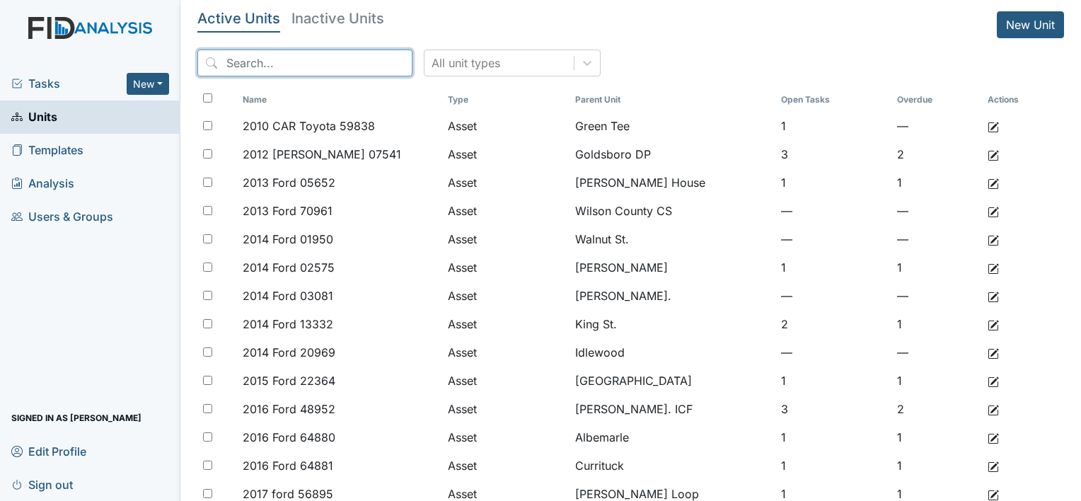
click at [317, 62] on input "search" at bounding box center [304, 63] width 215 height 27
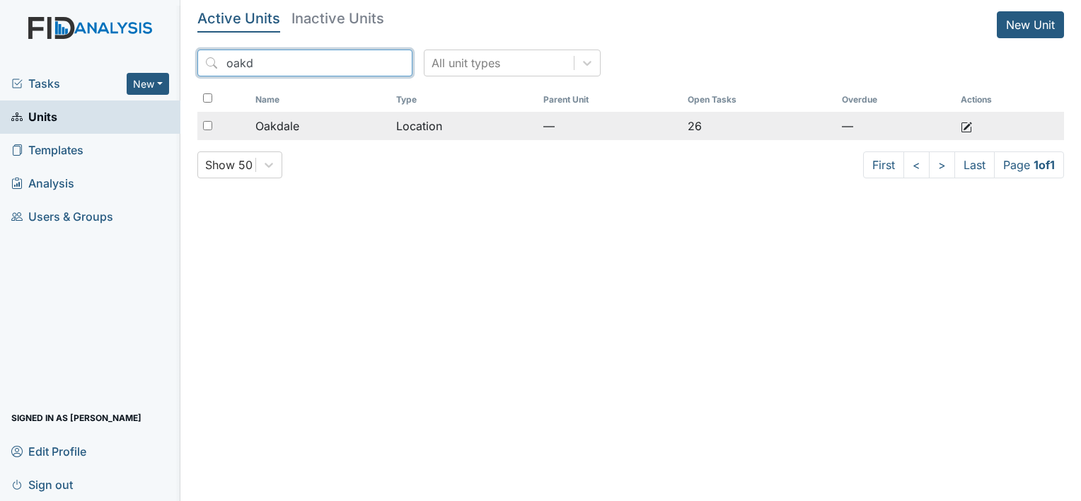
type input "oakd"
drag, startPoint x: 284, startPoint y: 133, endPoint x: 300, endPoint y: 128, distance: 17.0
click at [284, 133] on span "Oakdale" at bounding box center [277, 125] width 44 height 17
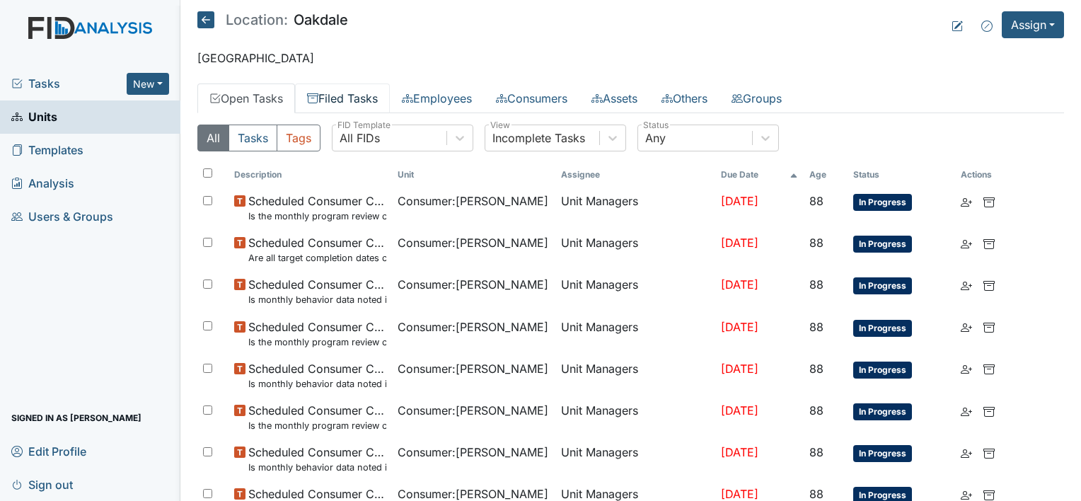
click at [371, 99] on link "Filed Tasks" at bounding box center [342, 98] width 95 height 30
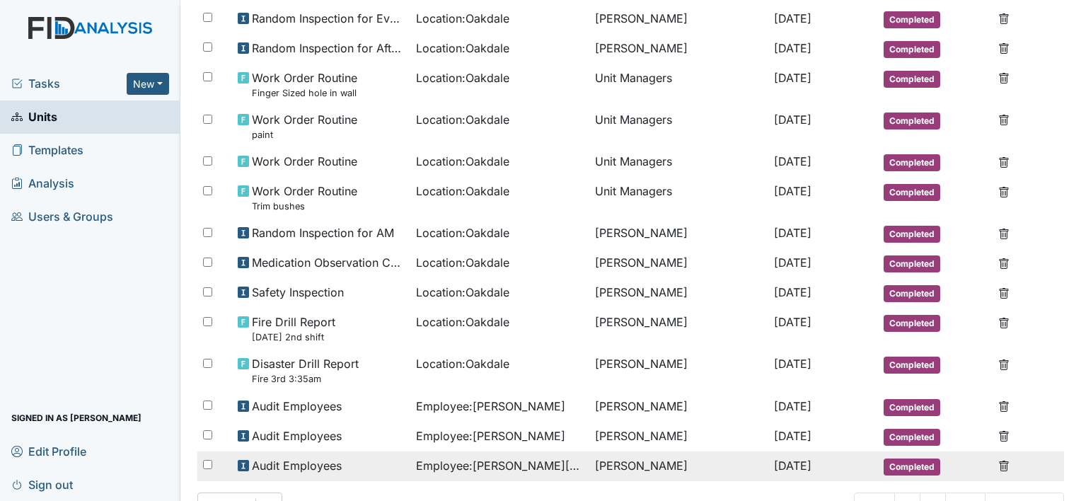
scroll to position [874, 0]
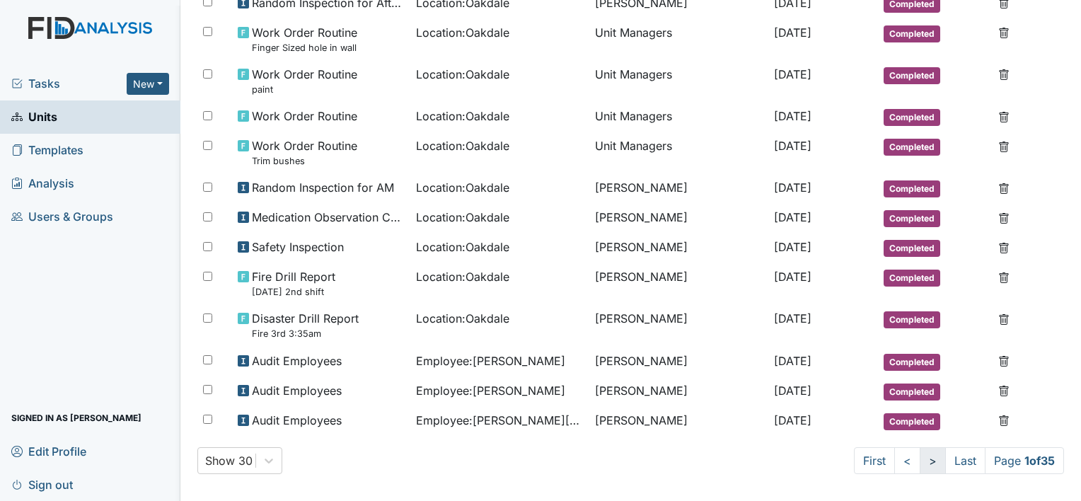
click at [921, 456] on link ">" at bounding box center [933, 460] width 26 height 27
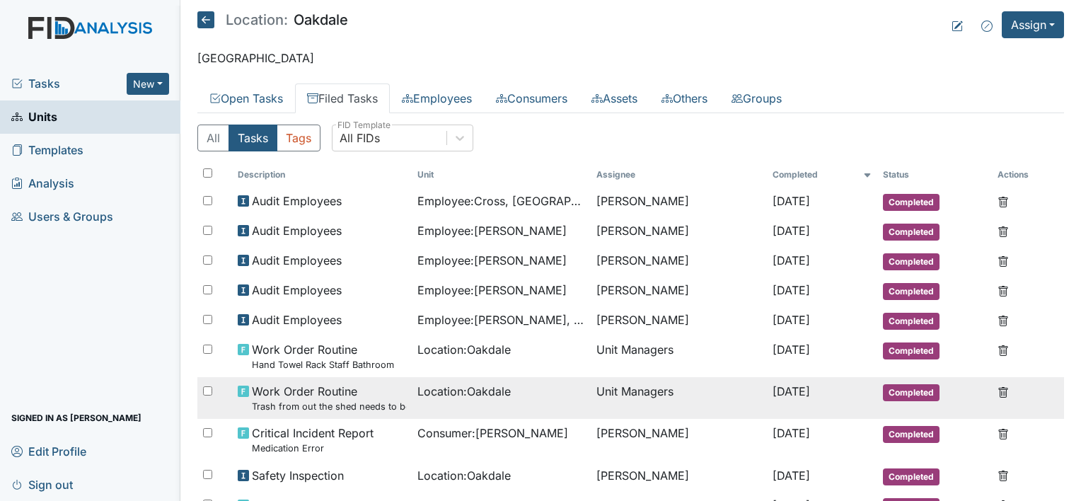
scroll to position [71, 0]
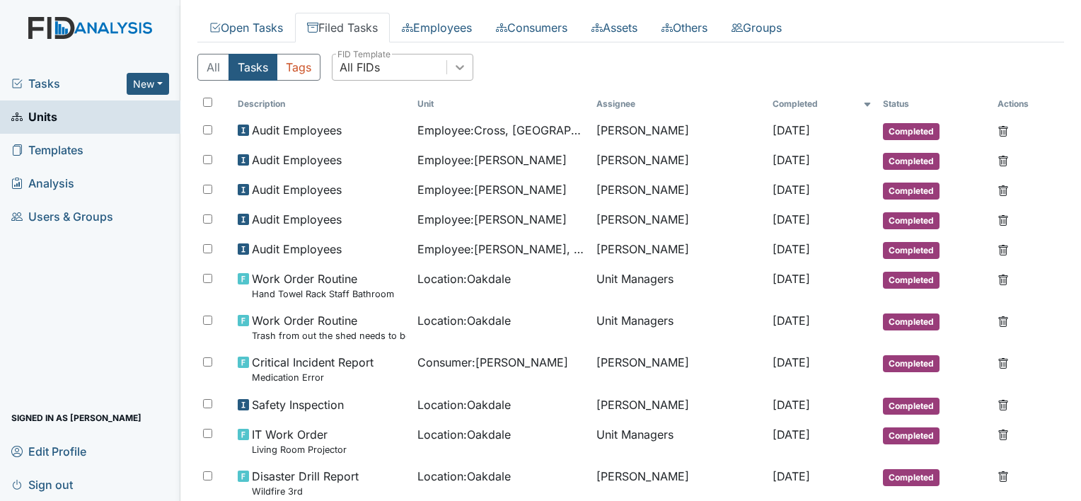
click at [467, 67] on div at bounding box center [459, 66] width 25 height 25
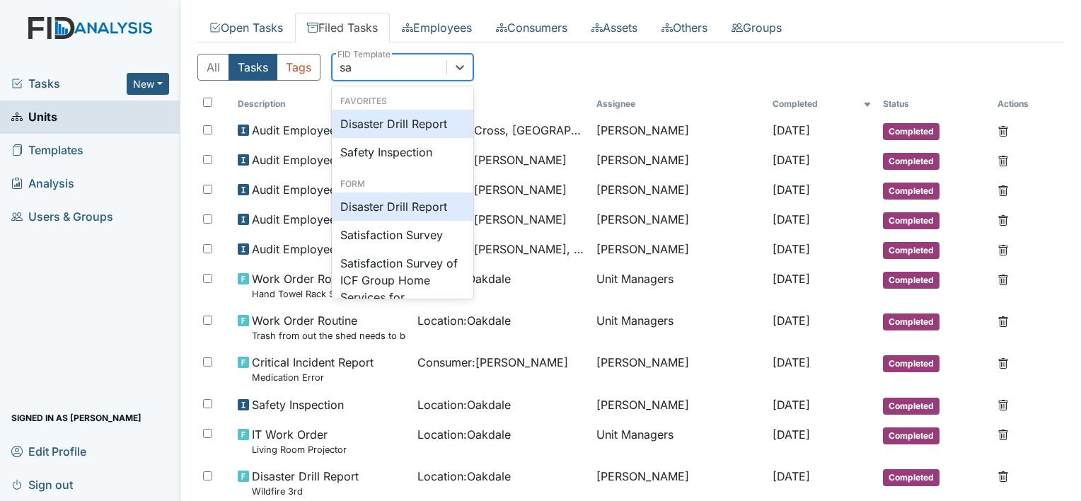
type input "saf"
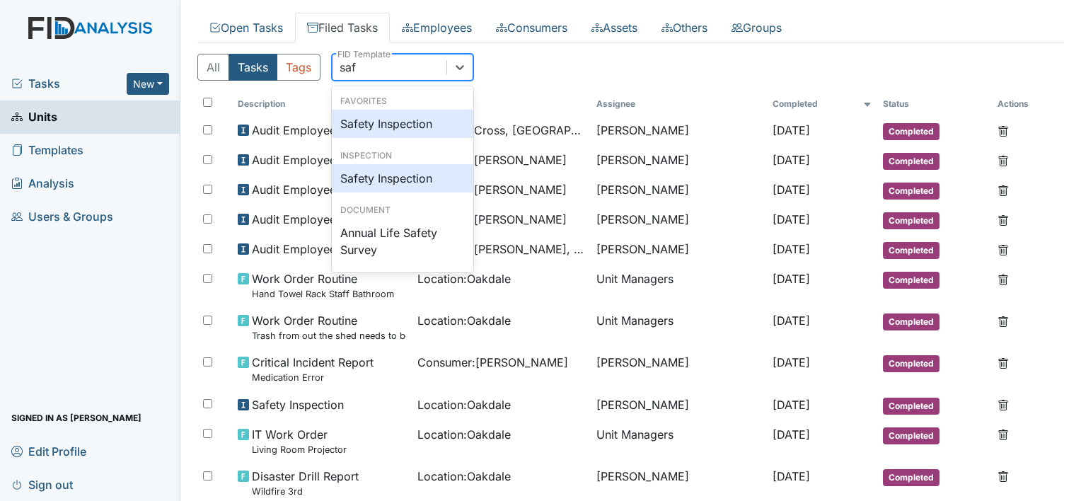
click at [403, 122] on div "Safety Inspection" at bounding box center [402, 124] width 141 height 28
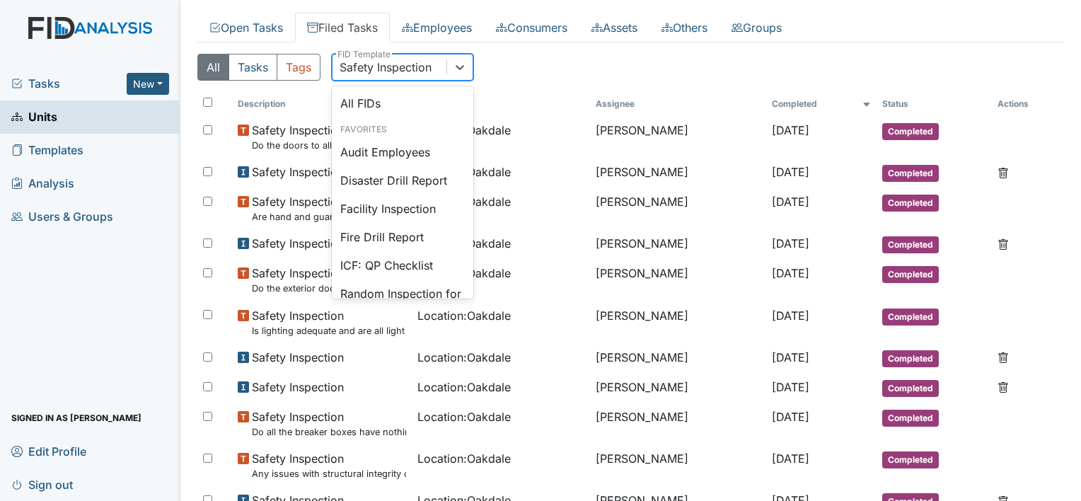
click at [397, 68] on div "Safety Inspection" at bounding box center [386, 67] width 92 height 17
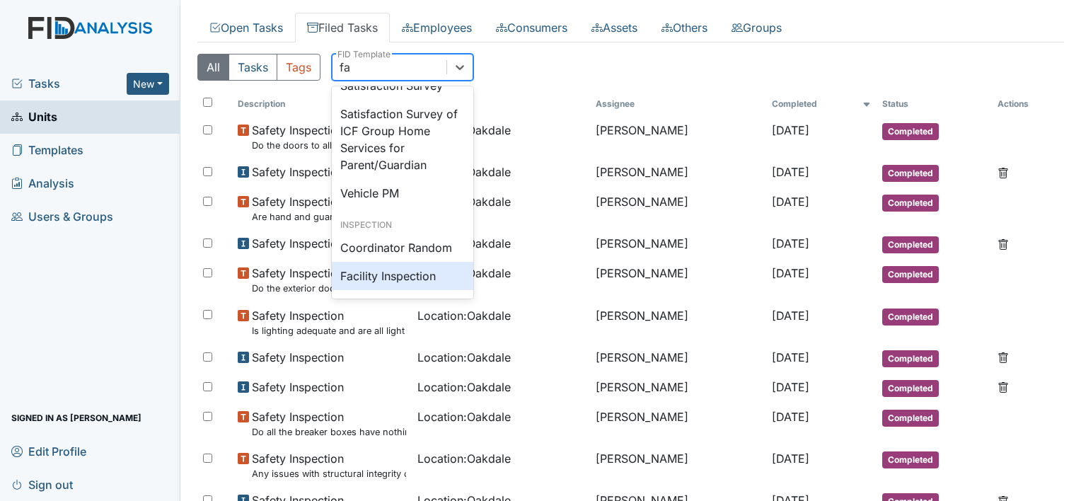
type input "fac"
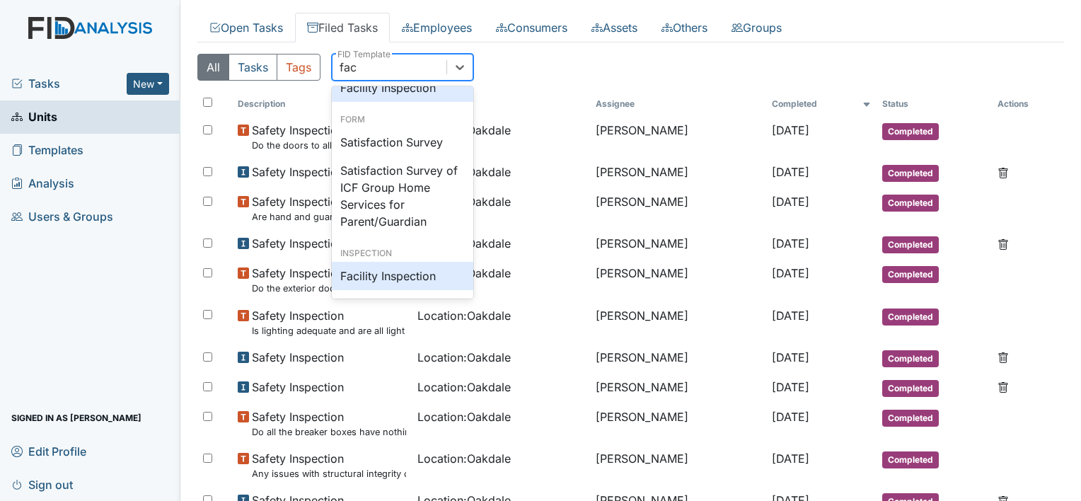
scroll to position [36, 0]
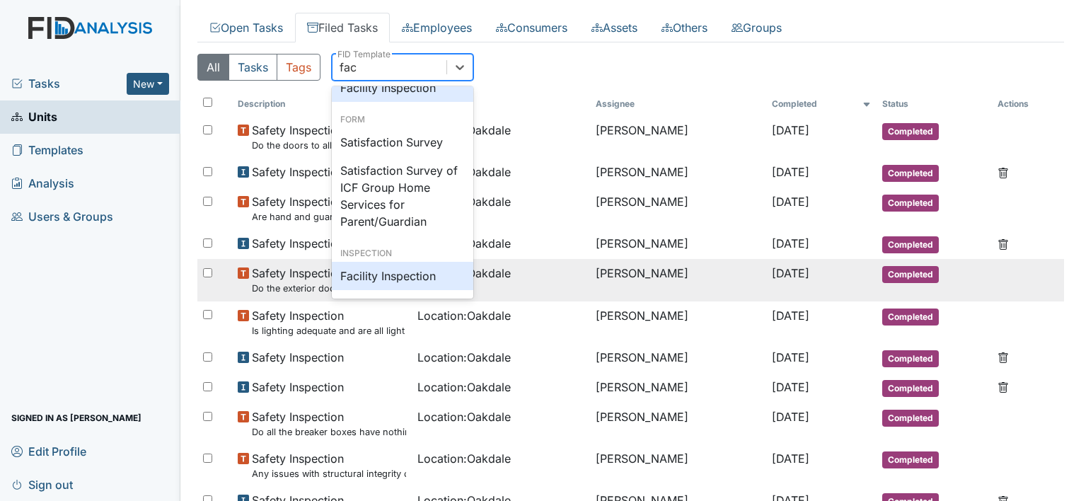
click at [421, 274] on div "Facility Inspection" at bounding box center [402, 276] width 141 height 28
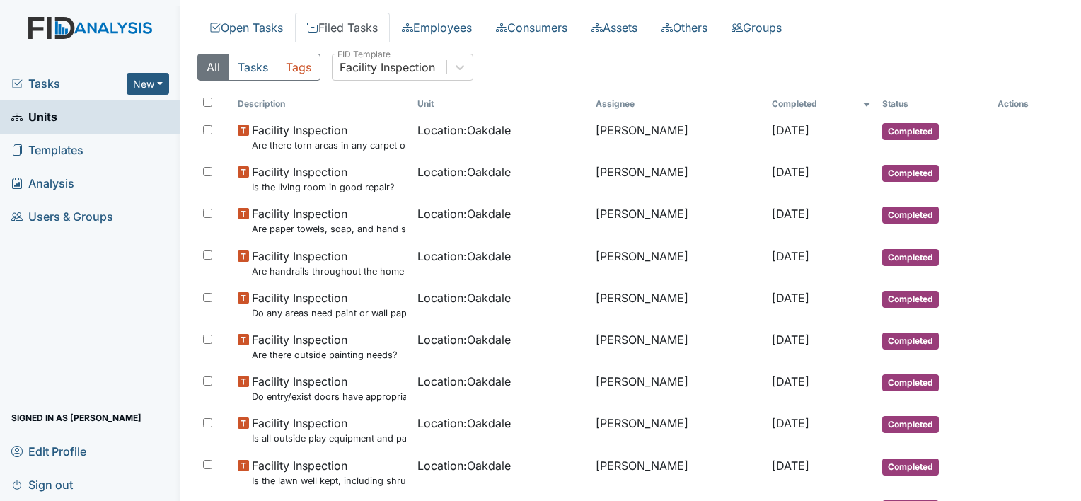
click at [47, 121] on span "Units" at bounding box center [34, 117] width 46 height 22
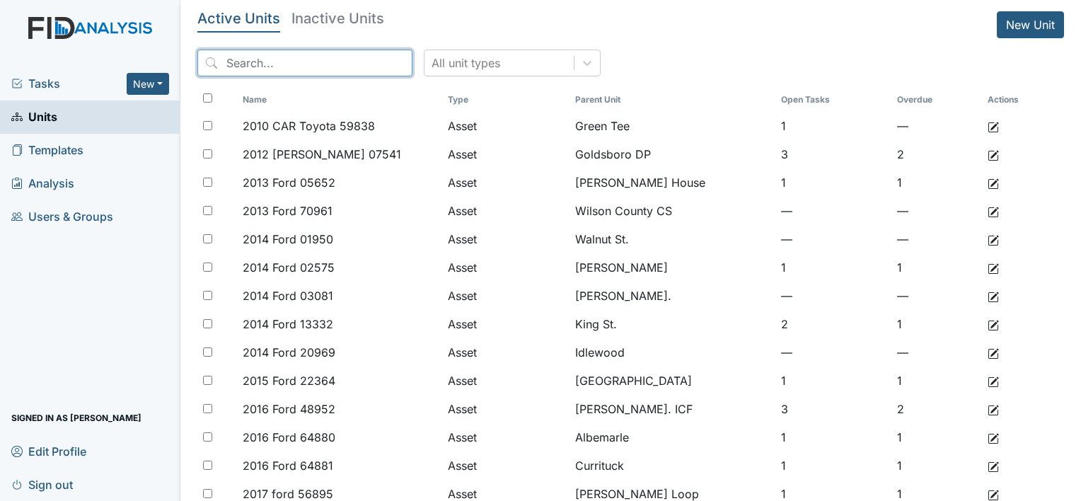
click at [296, 61] on input "search" at bounding box center [304, 63] width 215 height 27
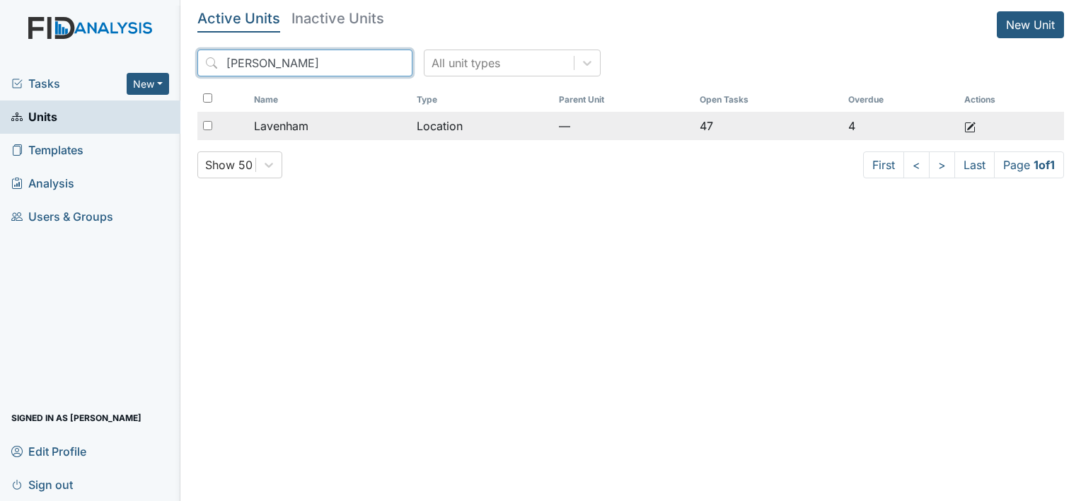
type input "[PERSON_NAME]"
click at [300, 127] on span "Lavenham" at bounding box center [281, 125] width 54 height 17
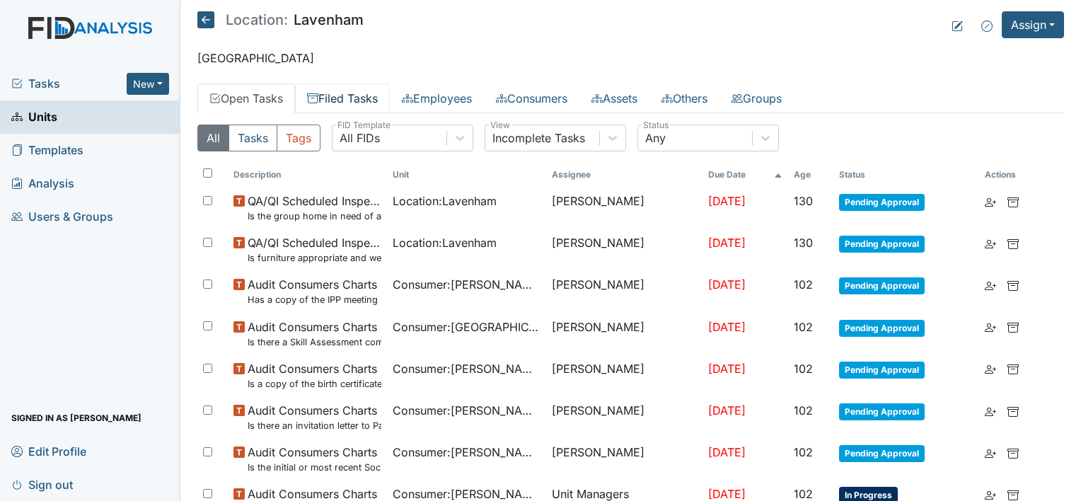
click at [341, 99] on link "Filed Tasks" at bounding box center [342, 98] width 95 height 30
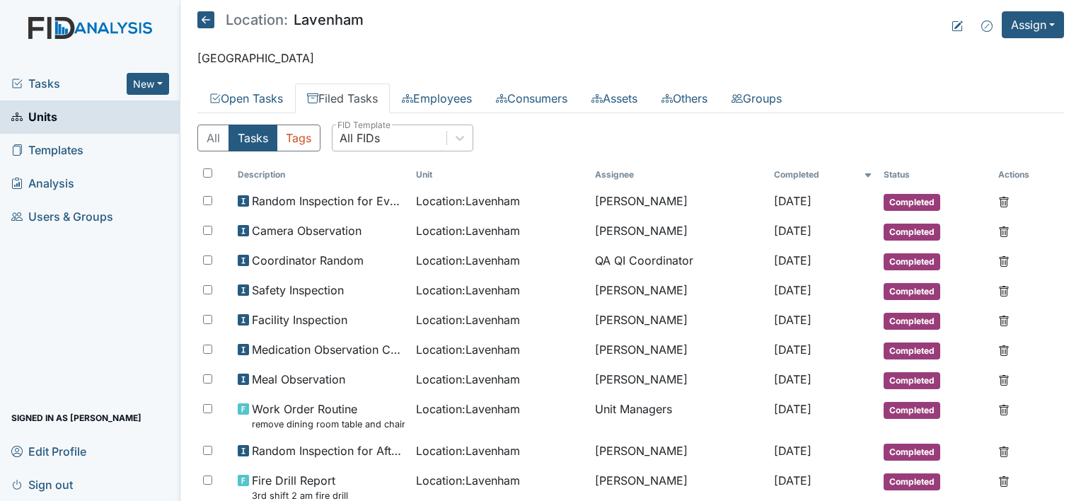
click at [415, 136] on div "All FIDs" at bounding box center [389, 137] width 114 height 25
type input "r"
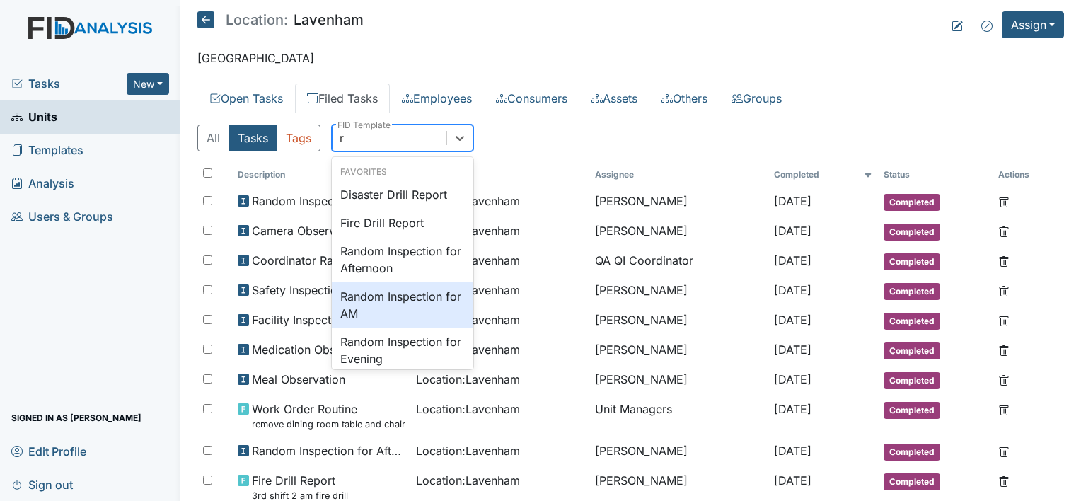
click at [422, 300] on div "Random Inspection for AM" at bounding box center [402, 304] width 141 height 45
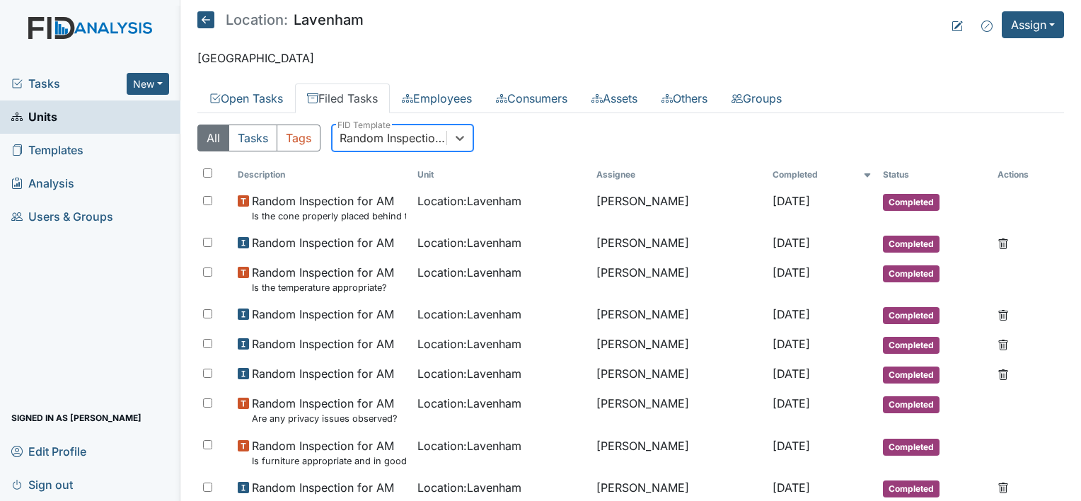
click at [59, 114] on link "Units" at bounding box center [90, 116] width 180 height 33
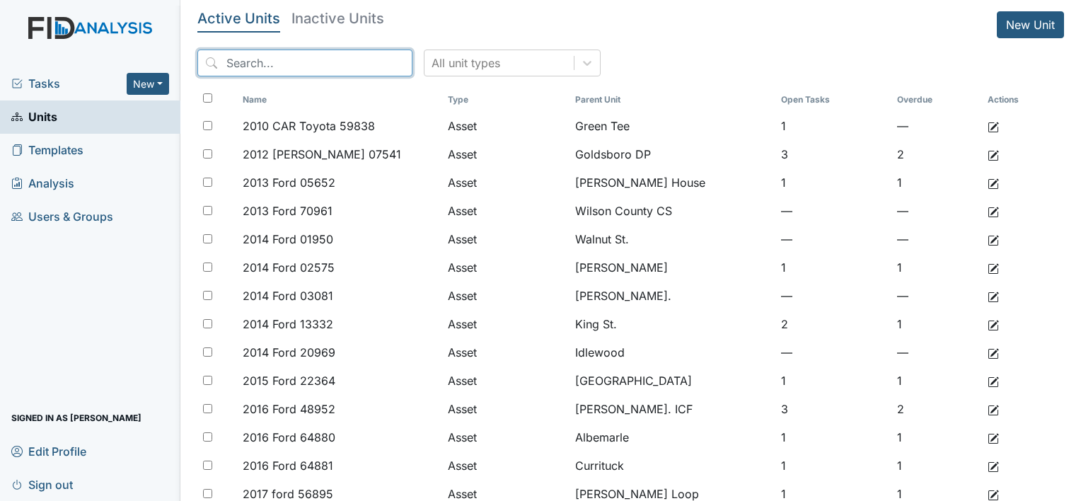
click at [294, 62] on input "search" at bounding box center [304, 63] width 215 height 27
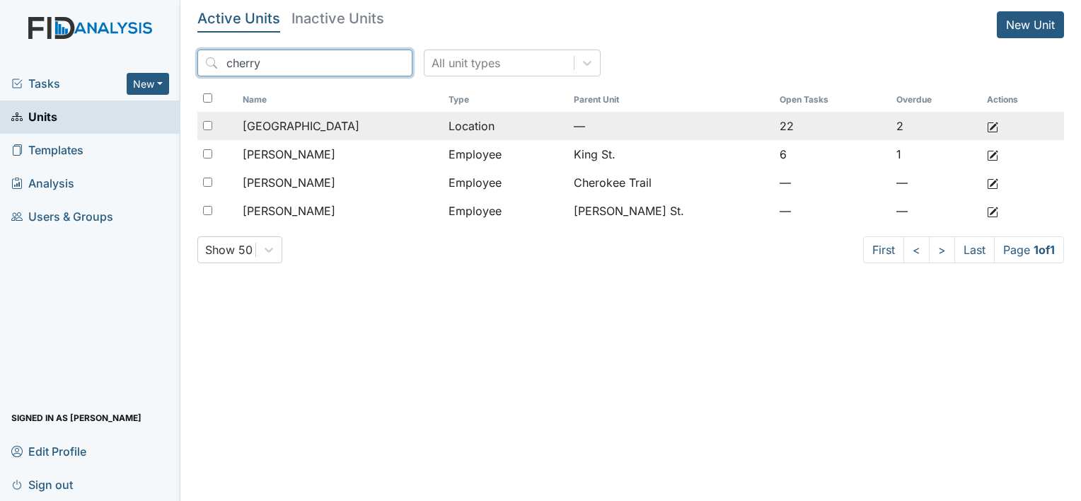
type input "cherry"
click at [303, 129] on span "[GEOGRAPHIC_DATA]" at bounding box center [301, 125] width 117 height 17
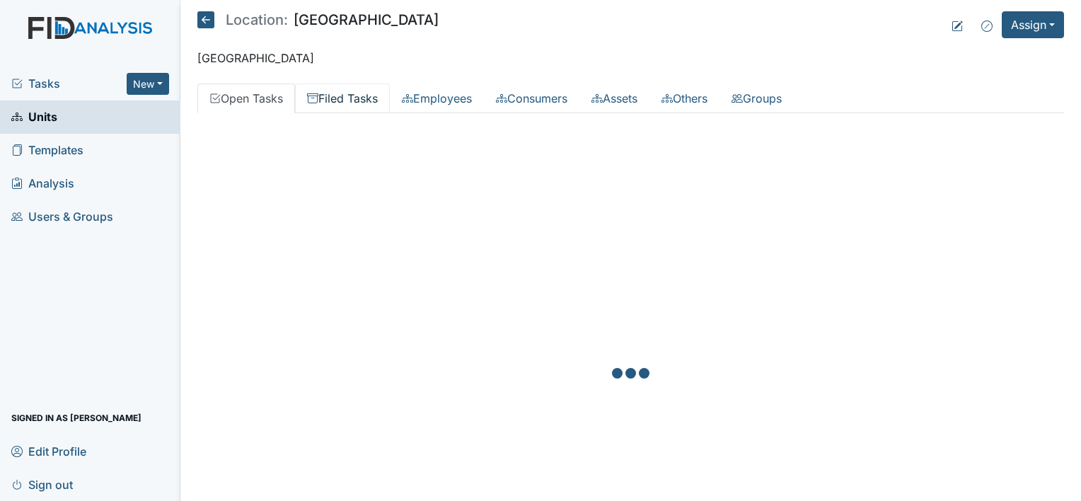
click at [368, 95] on link "Filed Tasks" at bounding box center [342, 98] width 95 height 30
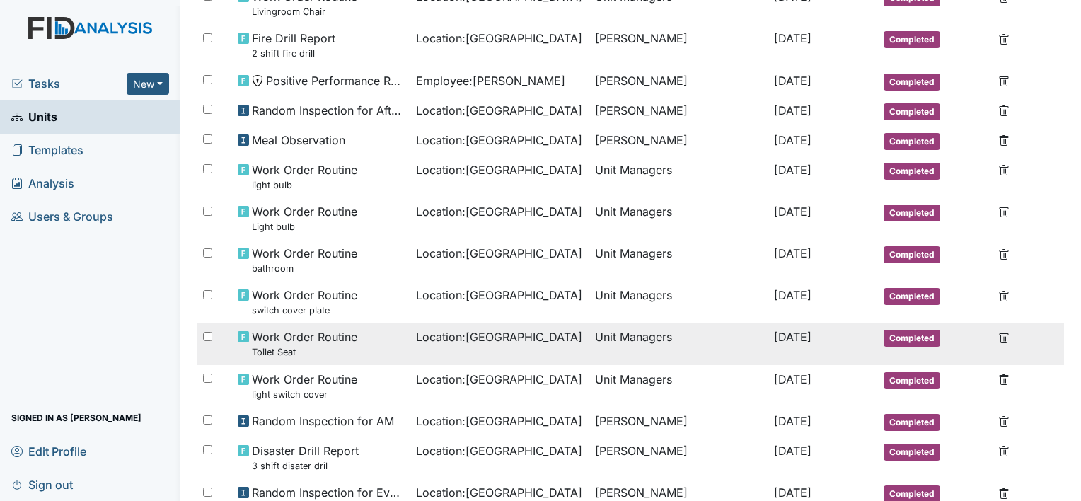
scroll to position [495, 0]
